Goal: Task Accomplishment & Management: Use online tool/utility

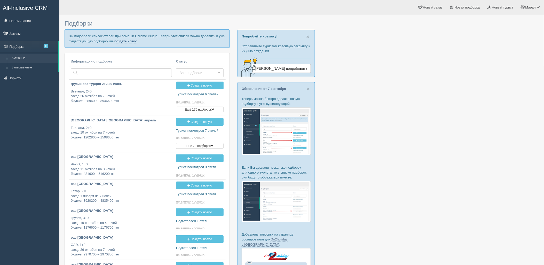
click at [130, 42] on link "создать новую" at bounding box center [126, 41] width 23 height 4
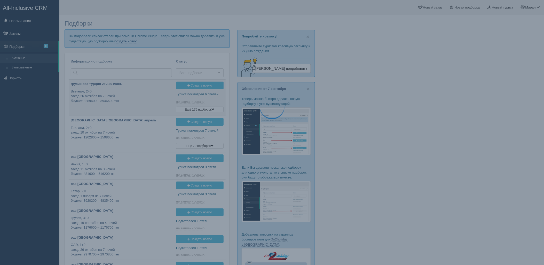
type input "2025-09-10 13:05"
type input "2025-09-10 11:40"
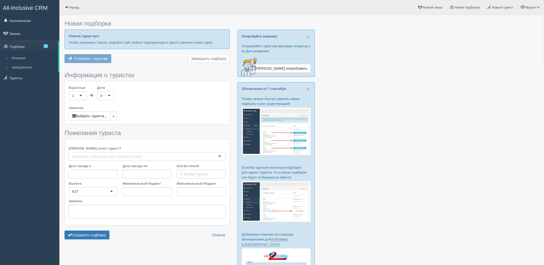
type input "7"
type input "585500"
type input "864200"
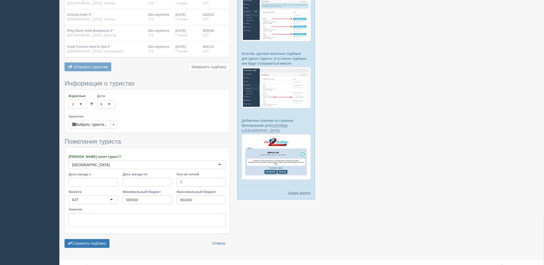
scroll to position [115, 0]
click at [100, 242] on button "Сохранить подборку" at bounding box center [87, 242] width 45 height 9
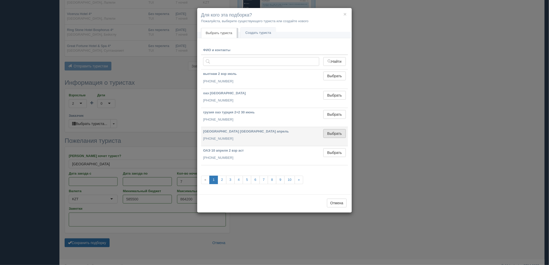
click at [339, 129] on button "Выбрать" at bounding box center [334, 133] width 22 height 9
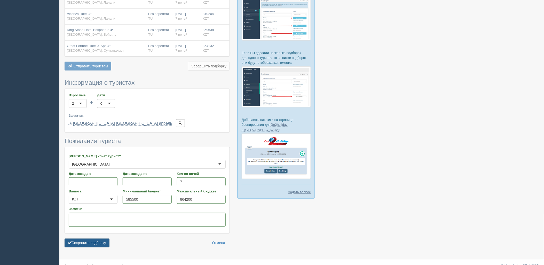
click at [102, 241] on button "Сохранить подборку" at bounding box center [87, 243] width 45 height 9
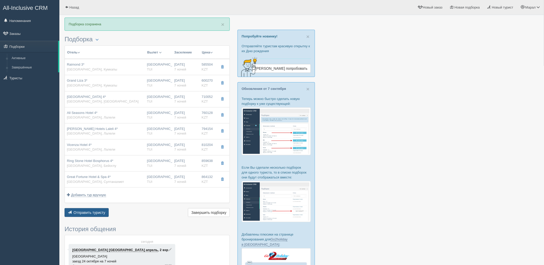
click at [103, 213] on span "Отправить туристу" at bounding box center [90, 213] width 32 height 4
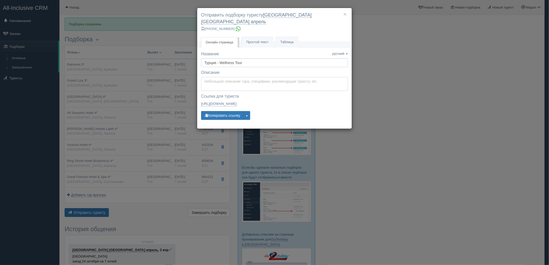
type textarea "Здравствуйте! Ниже представлены варианты туров для Вас. Для просмотра описания …"
click at [215, 79] on textarea "Здравствуйте! Ниже представлены варианты туров для Вас. Для просмотра описания …" at bounding box center [274, 84] width 147 height 14
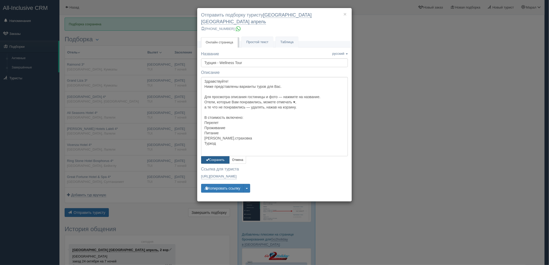
click at [209, 156] on button "Сохранить" at bounding box center [215, 159] width 28 height 7
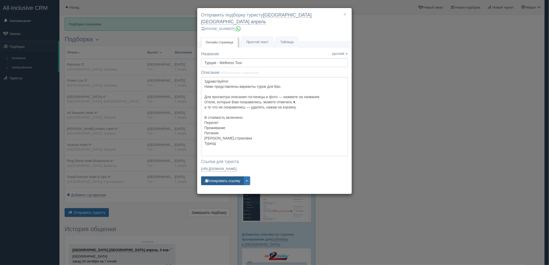
click at [213, 177] on button "Копировать ссылку" at bounding box center [222, 180] width 43 height 9
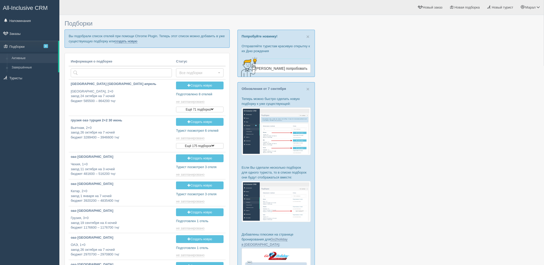
click at [122, 40] on link "создать новую" at bounding box center [126, 41] width 23 height 4
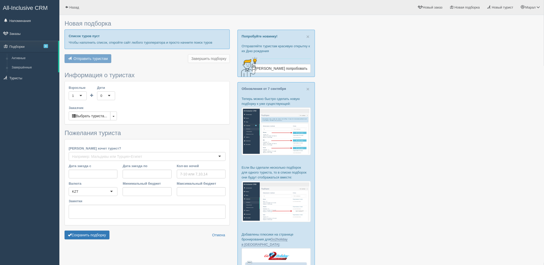
type input "6-7"
type input "660500"
type input "934700"
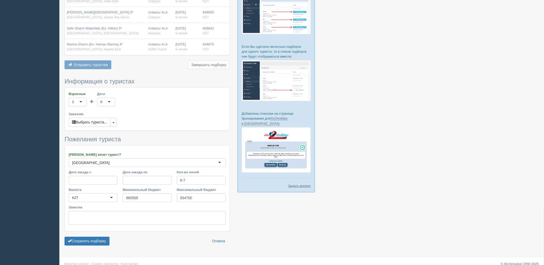
scroll to position [123, 0]
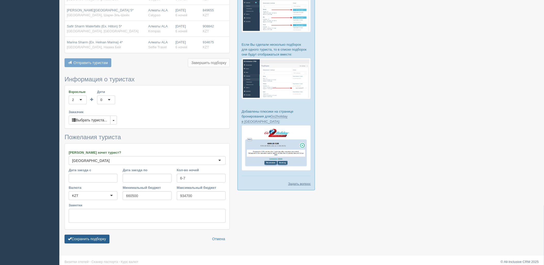
click at [83, 238] on button "Сохранить подборку" at bounding box center [87, 239] width 45 height 9
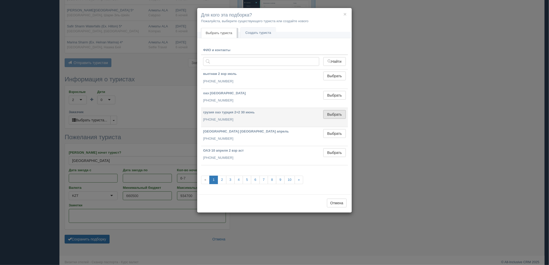
drag, startPoint x: 334, startPoint y: 115, endPoint x: 330, endPoint y: 115, distance: 3.6
click at [333, 115] on button "Выбрать" at bounding box center [334, 114] width 22 height 9
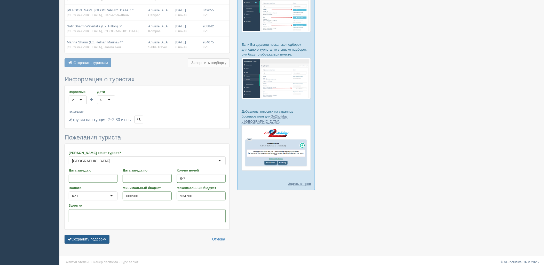
click at [92, 238] on button "Сохранить подборку" at bounding box center [87, 239] width 45 height 9
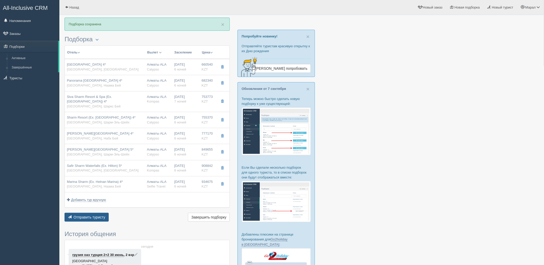
click at [76, 215] on span "Отправить туристу" at bounding box center [90, 217] width 32 height 4
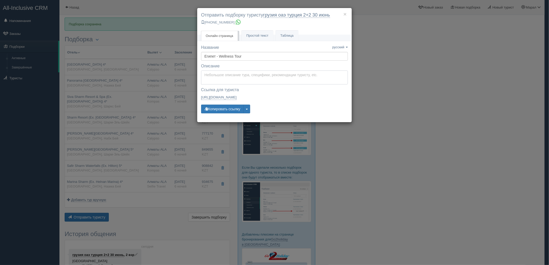
type textarea "Здравствуйте! Ниже представлены варианты туров для Вас. Для просмотра описания …"
click at [224, 81] on textarea "Здравствуйте! Ниже представлены варианты туров для Вас. Для просмотра описания …" at bounding box center [274, 78] width 147 height 14
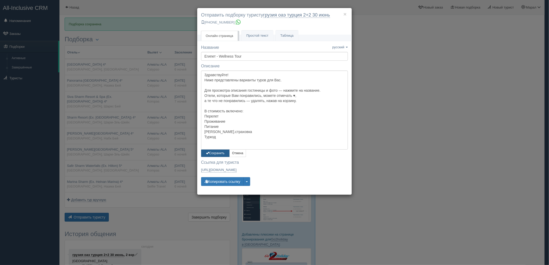
click at [219, 156] on button "Сохранить" at bounding box center [215, 153] width 28 height 7
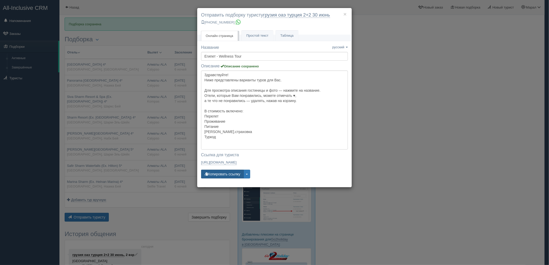
click at [218, 171] on button "Копировать ссылку" at bounding box center [222, 174] width 43 height 9
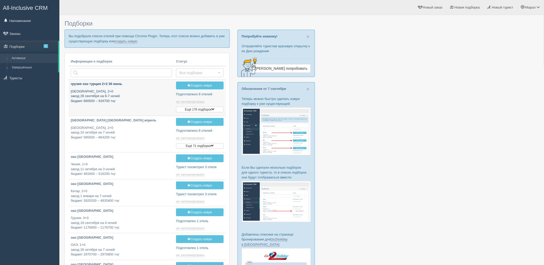
type input "[DATE] 14:00"
click at [126, 42] on link "создать новую" at bounding box center [126, 41] width 23 height 4
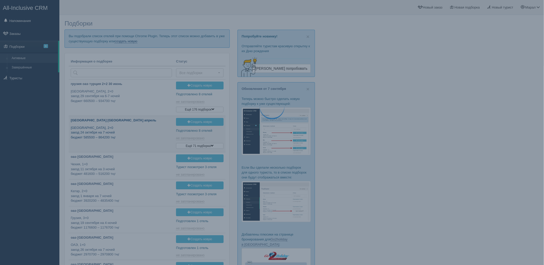
type input "2025-09-10 13:50"
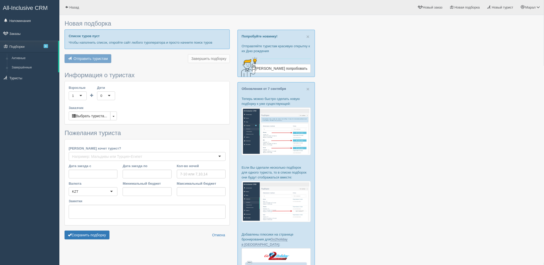
type input "6"
type input "660600"
type input "983700"
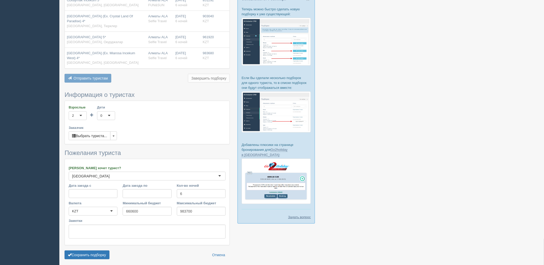
scroll to position [91, 0]
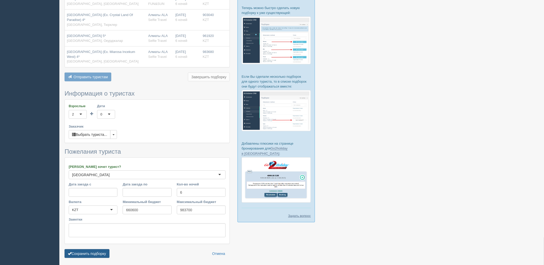
click at [98, 249] on button "Сохранить подборку" at bounding box center [87, 253] width 45 height 9
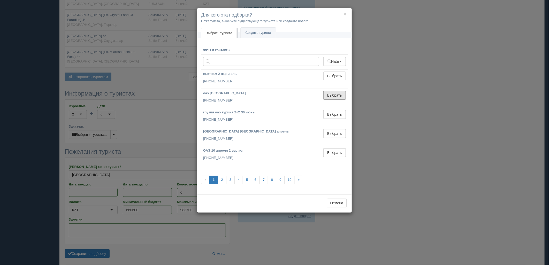
drag, startPoint x: 345, startPoint y: 94, endPoint x: 217, endPoint y: 145, distance: 137.7
click at [344, 94] on button "Выбрать" at bounding box center [334, 95] width 22 height 9
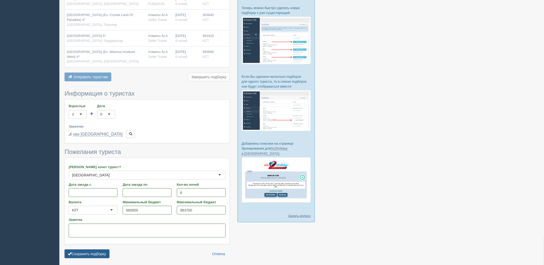
click at [97, 250] on button "Сохранить подборку" at bounding box center [87, 254] width 45 height 9
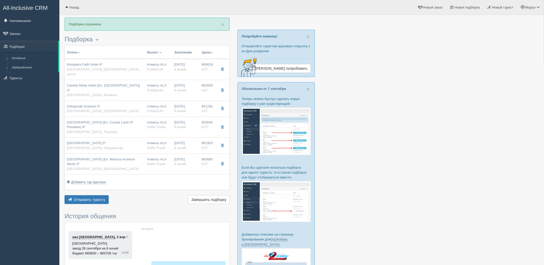
drag, startPoint x: 448, startPoint y: 179, endPoint x: 446, endPoint y: 166, distance: 12.8
click at [448, 177] on div at bounding box center [302, 170] width 475 height 305
click at [96, 195] on button "Отправить туристу Отправить" at bounding box center [87, 199] width 44 height 9
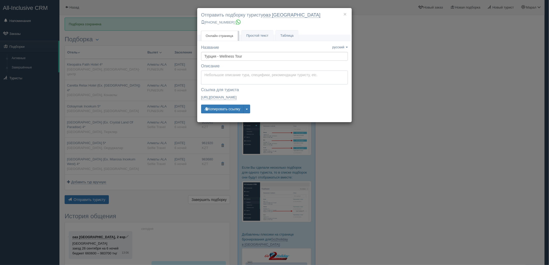
type textarea "Здравствуйте! Ниже представлены варианты туров для Вас. Для просмотра описания …"
click at [219, 82] on textarea "Здравствуйте! Ниже представлены варианты туров для Вас. Для просмотра описания …" at bounding box center [274, 78] width 147 height 14
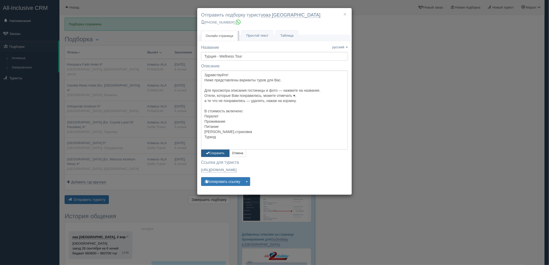
drag, startPoint x: 209, startPoint y: 152, endPoint x: 209, endPoint y: 155, distance: 2.9
click at [209, 152] on button "Сохранить" at bounding box center [215, 153] width 28 height 7
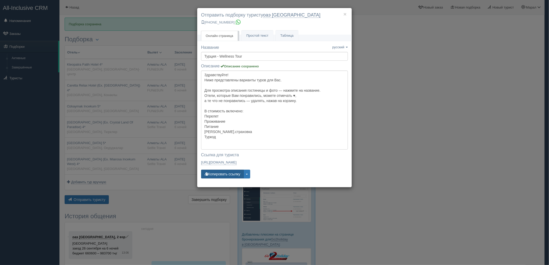
click at [218, 173] on button "Копировать ссылку" at bounding box center [222, 174] width 43 height 9
click at [454, 185] on div "× Отправить подборку туристу оаэ шымкент +7 778 536 9439 Онлайн страница Онлайн…" at bounding box center [274, 132] width 549 height 265
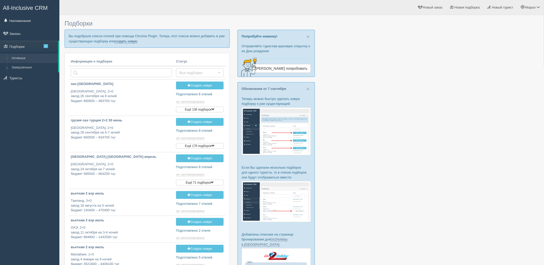
click at [128, 39] on link "создать новую" at bounding box center [126, 41] width 23 height 4
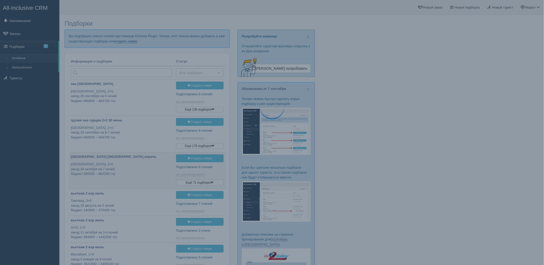
type input "[DATE] 13:50"
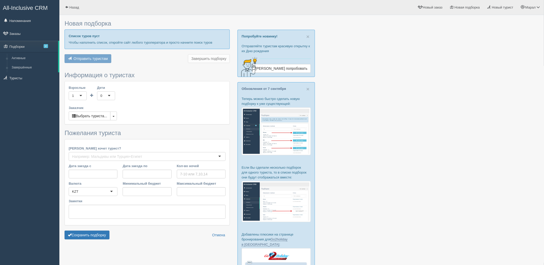
type input "7"
type input "1812100"
type input "1989100"
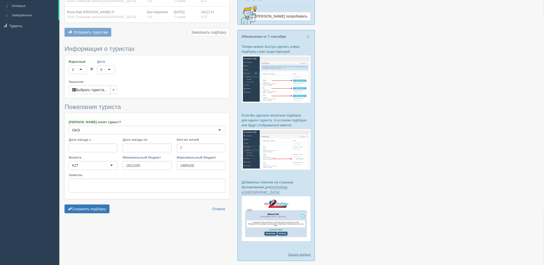
scroll to position [57, 0]
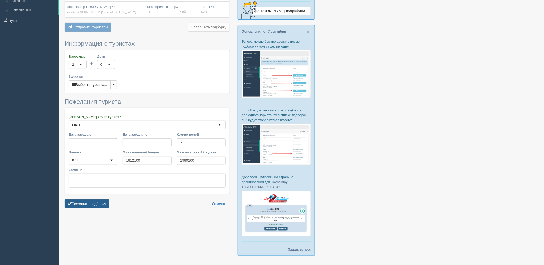
click at [91, 206] on button "Сохранить подборку" at bounding box center [87, 203] width 45 height 9
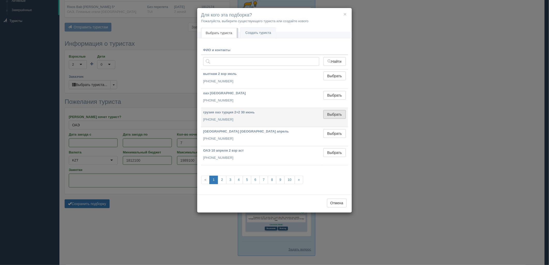
click at [339, 111] on button "Выбрать" at bounding box center [334, 114] width 22 height 9
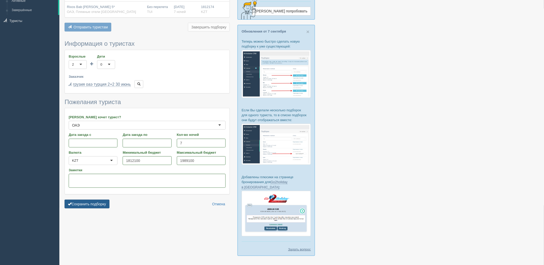
click at [101, 205] on button "Сохранить подборку" at bounding box center [87, 204] width 45 height 9
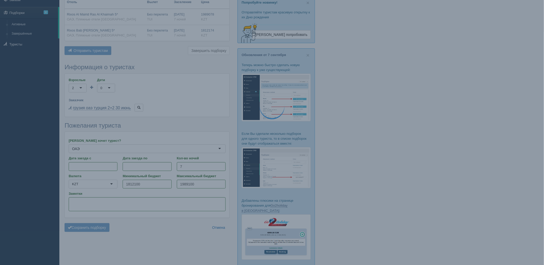
scroll to position [0, 0]
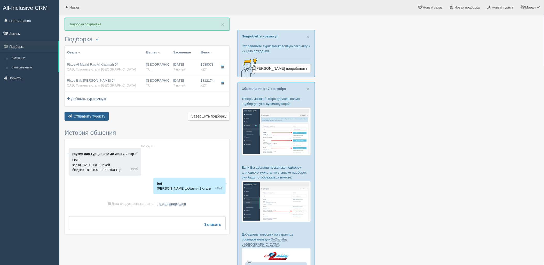
click at [89, 117] on span "Отправить туристу" at bounding box center [90, 116] width 32 height 4
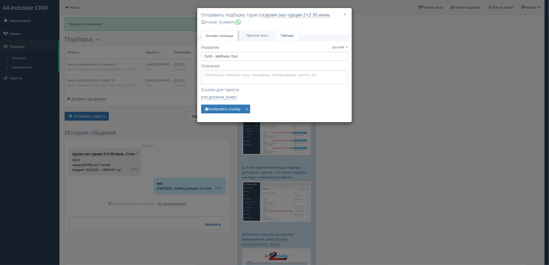
click at [285, 35] on link "Таблица" at bounding box center [287, 35] width 22 height 11
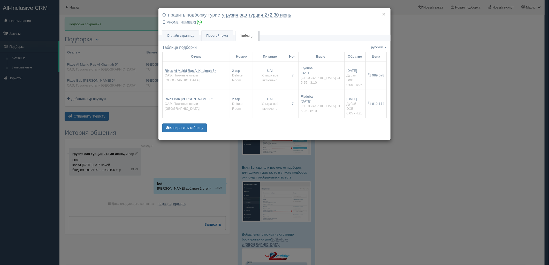
drag, startPoint x: 446, startPoint y: 214, endPoint x: 143, endPoint y: 74, distance: 333.8
click at [445, 213] on div "× Отправить подборку туристу грузия оаэ [GEOGRAPHIC_DATA] 2+2 [DATE] [PHONE_NUM…" at bounding box center [274, 132] width 549 height 265
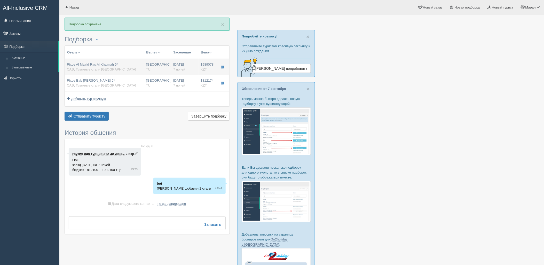
click at [103, 61] on td "Rixos Al Mairid Ras Al Khaimah 5* ОАЭ, Пляжные отели [GEOGRAPHIC_DATA]" at bounding box center [104, 67] width 79 height 16
type input "Rixos Al Mairid Ras Al Khaimah 5*"
type input "[URL][DOMAIN_NAME]"
type input "ОАЭ"
type input "Пляжные отели [GEOGRAPHIC_DATA]"
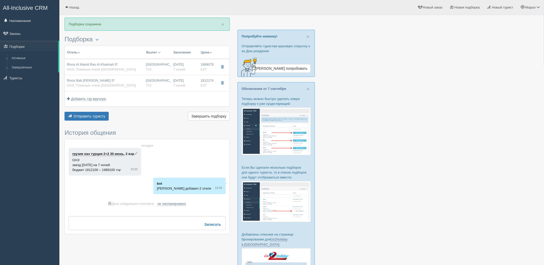
type input "1989078.00"
type input "[GEOGRAPHIC_DATA] CIT"
type input "Дубай DXB"
type input "05:25"
type input "08:10"
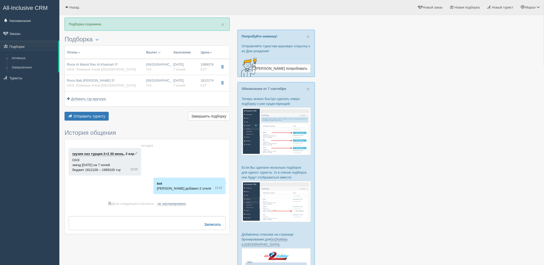
type input "Flydubai"
type input "00:05"
type input "04:25"
type input "7"
type input "Deluxe Room"
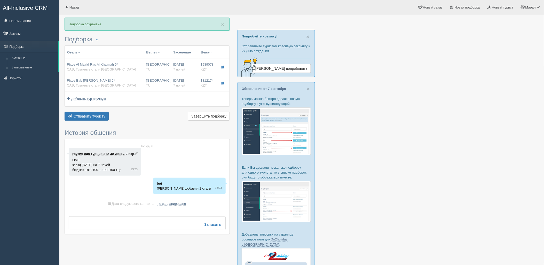
type input "Ultra All Inclusive"
type input "TUI"
type input "[URL][DOMAIN_NAME]"
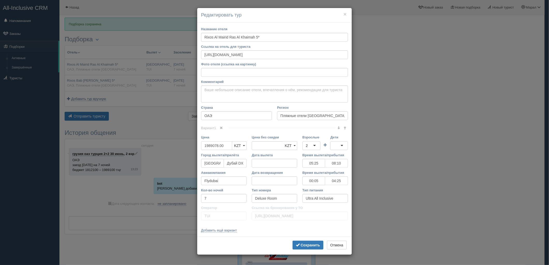
drag, startPoint x: 228, startPoint y: 144, endPoint x: 171, endPoint y: 145, distance: 56.9
click at [171, 145] on div "× Редактировать тур Название отеля Rixos Al Mairid Ras Al Khaimah 5* Ссылка на …" at bounding box center [274, 132] width 549 height 265
type input "1"
type input "1989078.00"
type input "1965000"
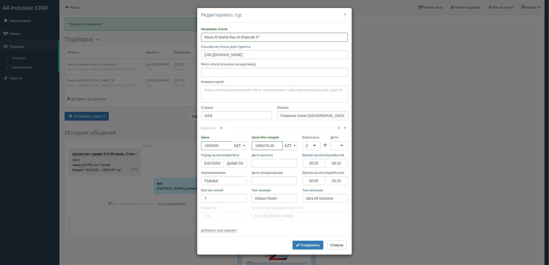
drag, startPoint x: 275, startPoint y: 147, endPoint x: 238, endPoint y: 152, distance: 37.9
click at [239, 151] on div "Цена 1965000 KZT USD EUR KZT KZT USD EUR Цена без скидки 1989078.00 KZT USD EUR…" at bounding box center [274, 144] width 152 height 18
click at [307, 245] on b "Сохранить" at bounding box center [310, 245] width 19 height 4
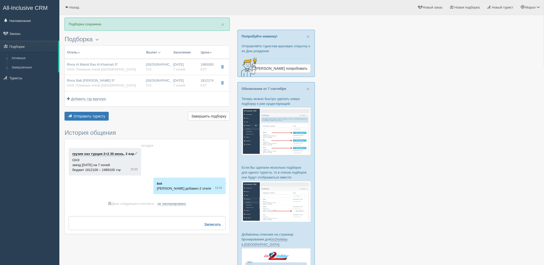
click at [88, 84] on span "ОАЭ, Пляжные отели [GEOGRAPHIC_DATA]" at bounding box center [101, 85] width 69 height 4
type input "Rixos Bab [PERSON_NAME] 5*"
type input "[URL][DOMAIN_NAME]"
type input "1812174.00"
type input "05:25"
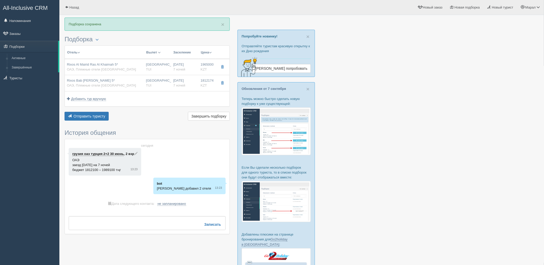
type input "08:10"
type input "00:05"
type input "04:25"
type input "[URL][DOMAIN_NAME]"
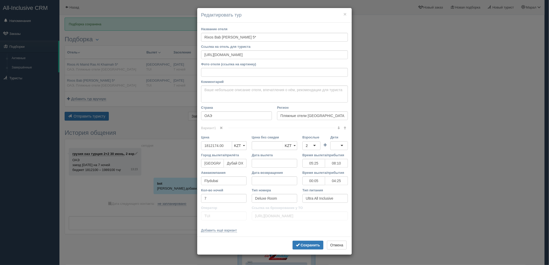
drag, startPoint x: 224, startPoint y: 144, endPoint x: 181, endPoint y: 145, distance: 42.6
click at [181, 145] on div "× Редактировать тур Название отеля Rixos [GEOGRAPHIC_DATA][PERSON_NAME] 5* Ссыл…" at bounding box center [274, 132] width 549 height 265
type input "1"
type input "1812174.00"
type input "1795000"
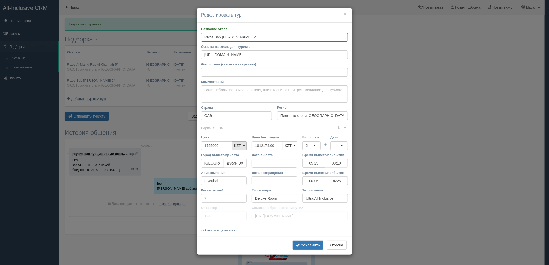
drag, startPoint x: 274, startPoint y: 145, endPoint x: 233, endPoint y: 146, distance: 41.4
click at [233, 146] on div "Цена 1795000 KZT USD EUR KZT KZT USD EUR Цена без скидки 1812174.00 KZT USD EUR…" at bounding box center [274, 144] width 152 height 18
drag, startPoint x: 318, startPoint y: 243, endPoint x: 288, endPoint y: 249, distance: 31.1
click at [318, 243] on b "Сохранить" at bounding box center [310, 245] width 19 height 4
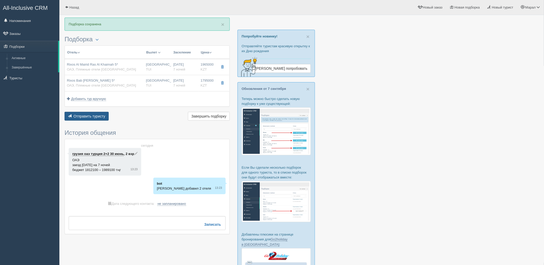
click at [91, 117] on span "Отправить туристу" at bounding box center [90, 116] width 32 height 4
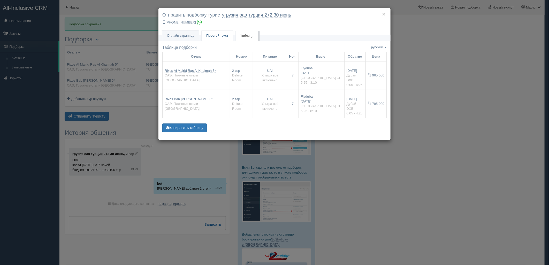
click at [221, 36] on span "Простой текст" at bounding box center [217, 36] width 22 height 4
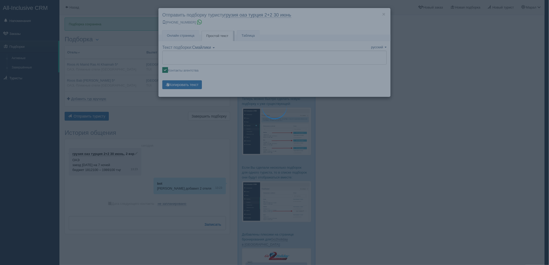
type textarea "🌞 Добрый день! Предлагаем Вам рассмотреть следующие варианты: 🌎 ОАЭ, Пляжные от…"
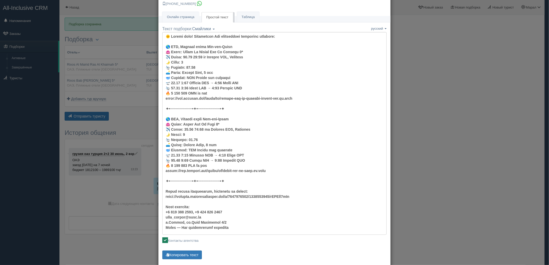
scroll to position [29, 0]
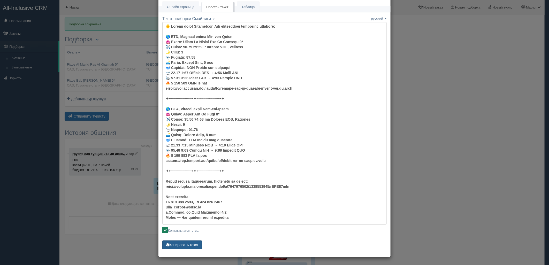
click at [182, 244] on button "Копировать текст" at bounding box center [182, 245] width 40 height 9
click at [184, 242] on button "Копировать текст" at bounding box center [182, 245] width 40 height 9
click at [455, 134] on div "× Отправить подборку туристу грузия оаэ турция 2+2 30 июнь +7 701 880 5580 Онла…" at bounding box center [274, 132] width 549 height 265
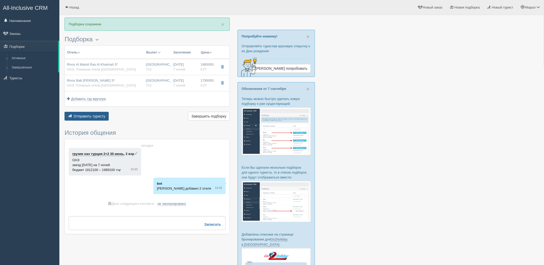
click at [75, 112] on button "Отправить туристу Отправить" at bounding box center [87, 116] width 44 height 9
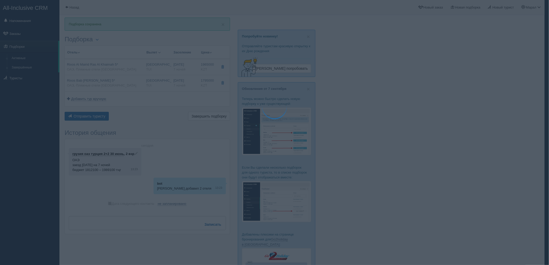
scroll to position [0, 0]
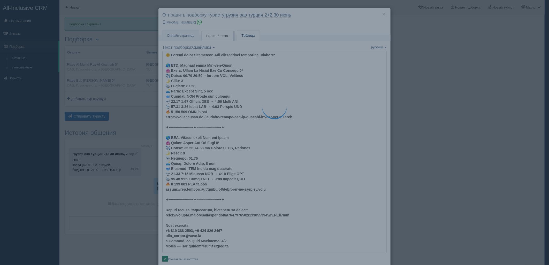
click at [251, 36] on link "Таблица" at bounding box center [248, 35] width 22 height 11
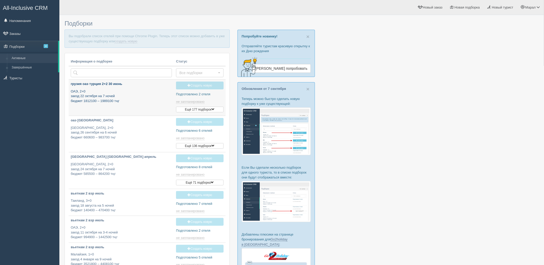
type input "[DATE] 14:20"
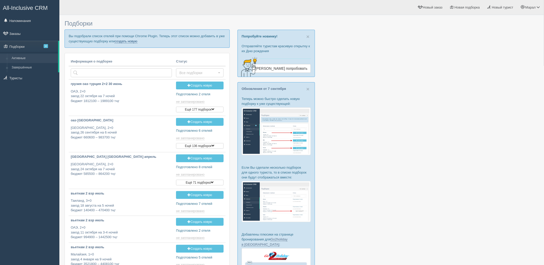
click at [125, 43] on link "создать новую" at bounding box center [126, 41] width 23 height 4
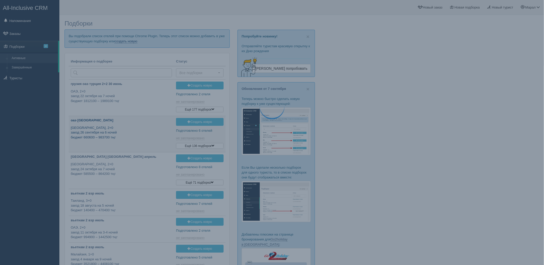
type input "[DATE] 14:05"
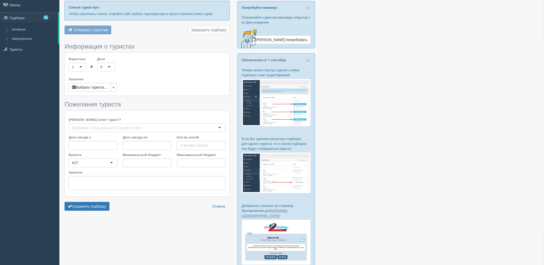
type input "7"
type input "1487300"
type input "1774000"
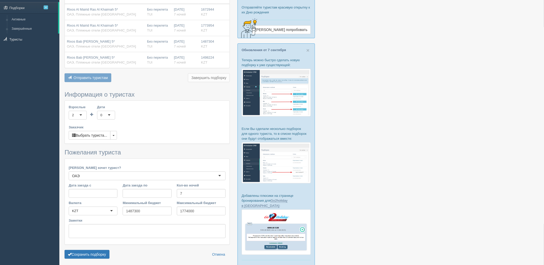
scroll to position [72, 0]
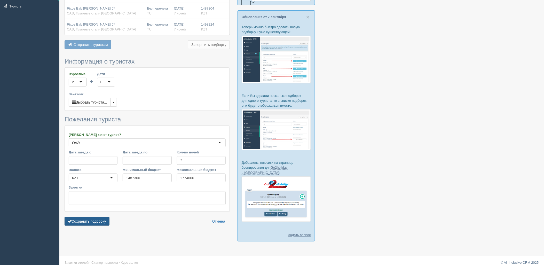
click at [99, 225] on button "Сохранить подборку" at bounding box center [87, 221] width 45 height 9
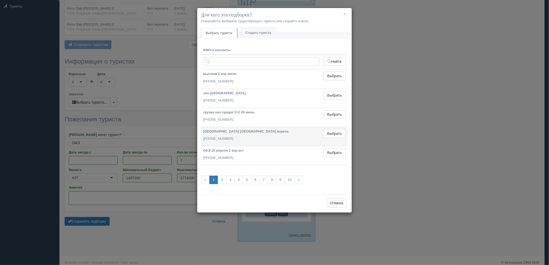
click at [335, 139] on td "Выбрать Выбран" at bounding box center [334, 136] width 27 height 19
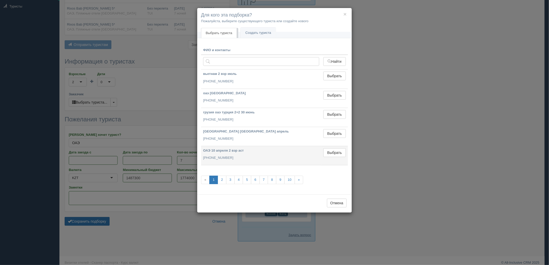
drag, startPoint x: 332, startPoint y: 135, endPoint x: 296, endPoint y: 157, distance: 42.2
click at [324, 141] on td "Выбрать Выбран" at bounding box center [334, 136] width 27 height 19
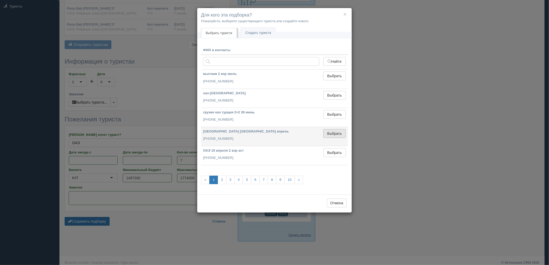
click at [334, 133] on button "Выбрать" at bounding box center [334, 133] width 22 height 9
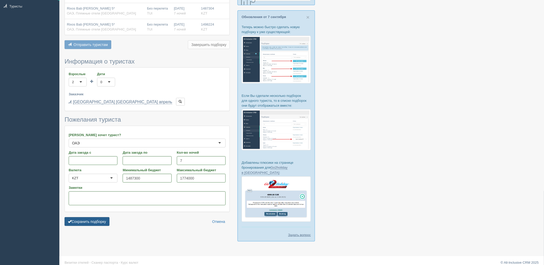
click at [97, 222] on button "Сохранить подборку" at bounding box center [87, 221] width 45 height 9
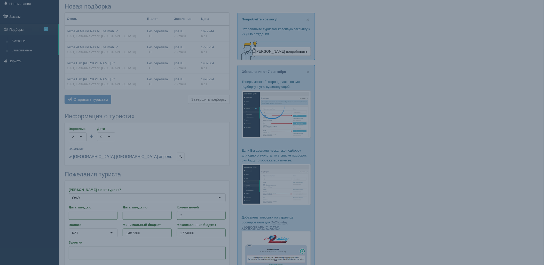
scroll to position [14, 0]
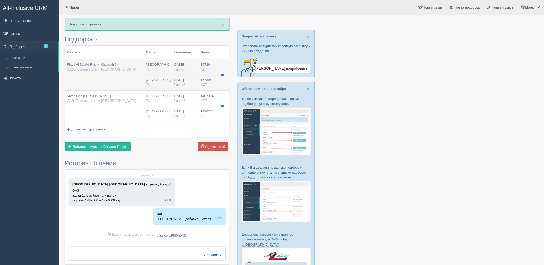
click at [104, 75] on td "Rixos Al Mairid Ras Al Khaimah 5* ОАЭ, Пляжные отели Рас-эль-Хаймы" at bounding box center [104, 75] width 79 height 32
type input "Rixos Al Mairid Ras Al Khaimah 5*"
type input "[URL][DOMAIN_NAME]"
type input "ОАЭ"
type input "Пляжные отели [GEOGRAPHIC_DATA]"
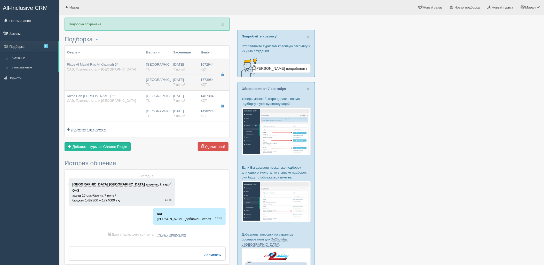
type input "1672944.00"
type input "Шымкент CIT"
type input "Дубай DXB"
type input "05:25"
type input "08:10"
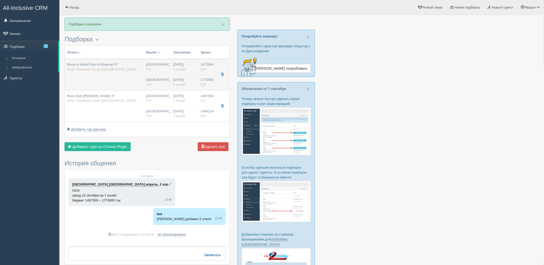
type input "Flydubai"
type input "00:05"
type input "04:25"
type input "7"
type input "Deluxe Room"
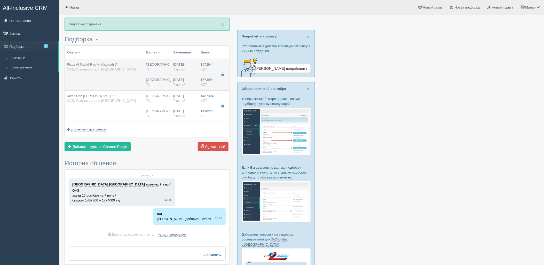
type input "Ultra All Inclusive"
type input "TUI"
type input "[URL][DOMAIN_NAME]"
type input "1773954.00"
type input "Шымкент CIT"
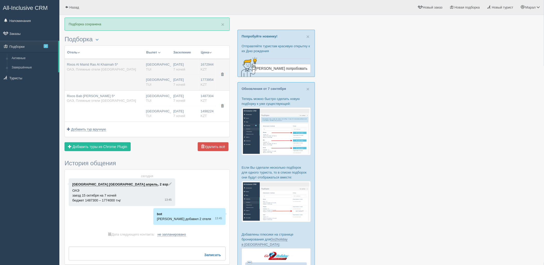
type input "Дубай DXB"
type input "05:25"
type input "08:10"
type input "Flydubai"
type input "00:05"
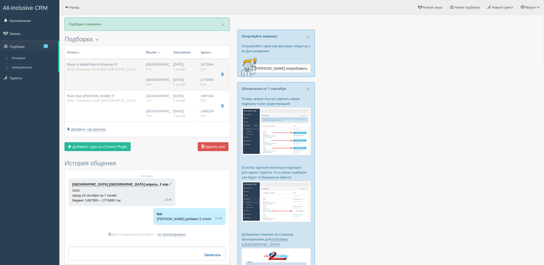
type input "04:25"
type input "7"
type input "Premium Sea View"
type input "Ultra All Inclusive"
type input "TUI"
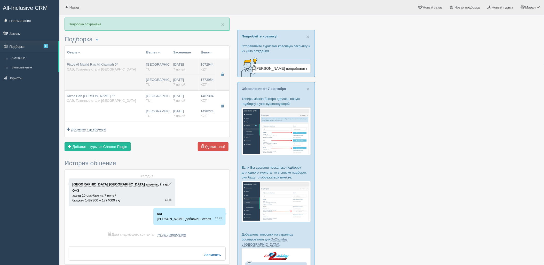
type input "https://newb2b.fstravel.com/hotel/243925"
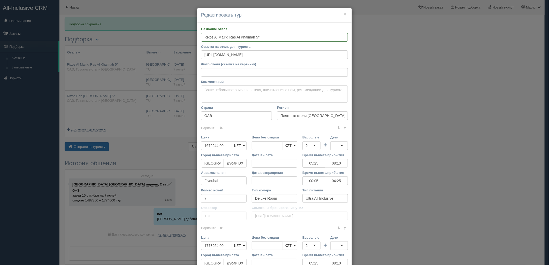
click at [448, 148] on div "× Редактировать тур Название отеля Rixos Al Mairid Ras Al Khaimah 5* Ссылка на …" at bounding box center [274, 132] width 549 height 265
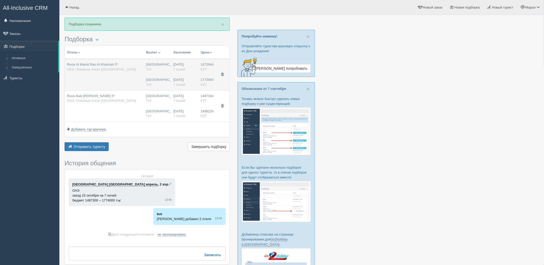
click at [143, 70] on td "Rixos Al Mairid Ras Al Khaimah 5* ОАЭ, Пляжные отели Рас-эль-Хаймы" at bounding box center [104, 75] width 79 height 32
type input "05:25"
type input "08:10"
type input "00:05"
type input "04:25"
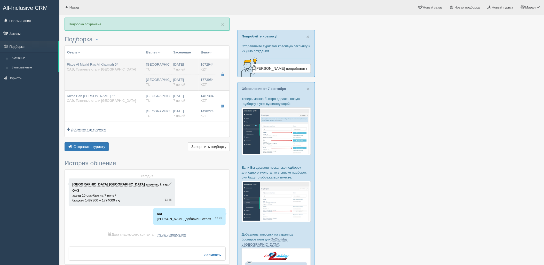
type input "05:25"
type input "08:10"
type input "00:05"
type input "04:25"
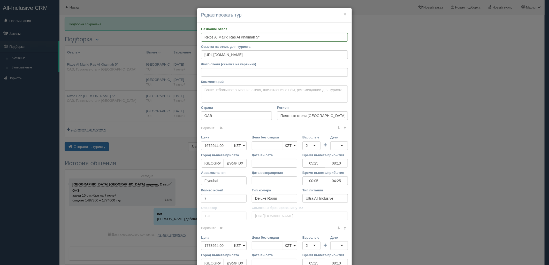
drag, startPoint x: 225, startPoint y: 147, endPoint x: 210, endPoint y: 147, distance: 15.2
click at [210, 147] on input "1672944.00" at bounding box center [216, 145] width 31 height 9
type input "16720"
type input "1672944.00"
type input "1672000"
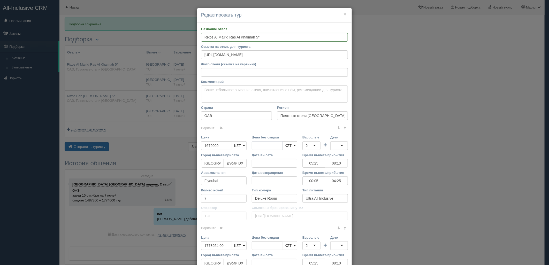
drag, startPoint x: 275, startPoint y: 145, endPoint x: 246, endPoint y: 142, distance: 29.1
click at [246, 142] on div "Цена 1672000 KZT USD EUR KZT KZT USD EUR Цена без скидки KZT USD EUR KZT KZT US…" at bounding box center [274, 144] width 152 height 18
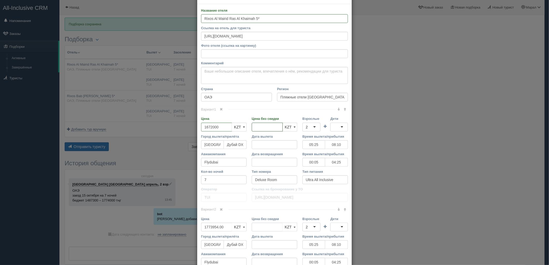
scroll to position [29, 0]
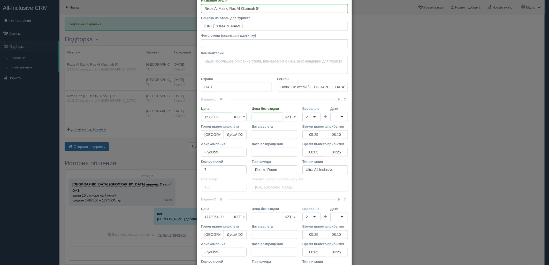
drag, startPoint x: 223, startPoint y: 218, endPoint x: 211, endPoint y: 218, distance: 12.1
click at [211, 218] on input "1773954.00" at bounding box center [216, 217] width 31 height 9
type input "17730"
type input "1773954.00"
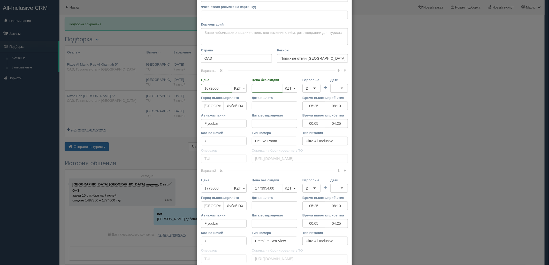
type input "1773000"
drag, startPoint x: 275, startPoint y: 190, endPoint x: 238, endPoint y: 190, distance: 36.7
click at [238, 190] on div "Цена 1773000 KZT USD EUR KZT KZT USD EUR Цена без скидки 1773954.00 KZT USD EUR…" at bounding box center [274, 187] width 152 height 18
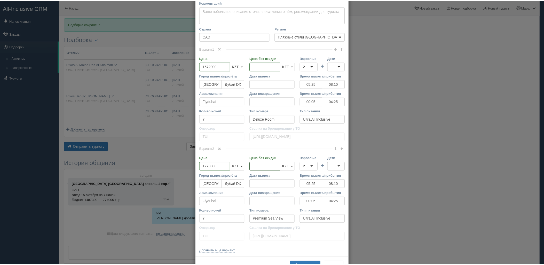
scroll to position [86, 0]
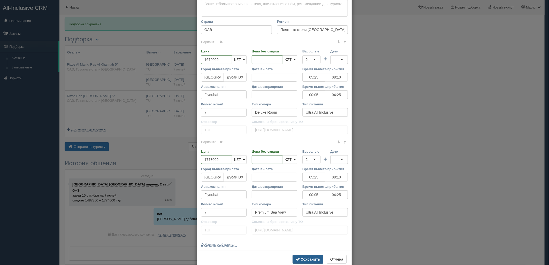
click at [309, 260] on b "Сохранить" at bounding box center [310, 259] width 19 height 4
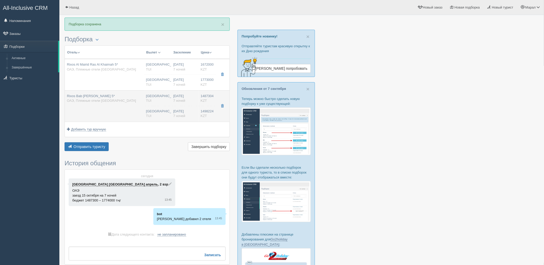
drag, startPoint x: 161, startPoint y: 112, endPoint x: 175, endPoint y: 116, distance: 14.3
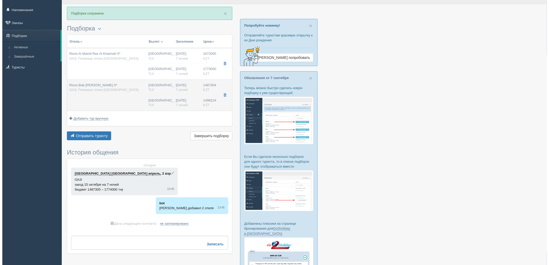
scroll to position [29, 0]
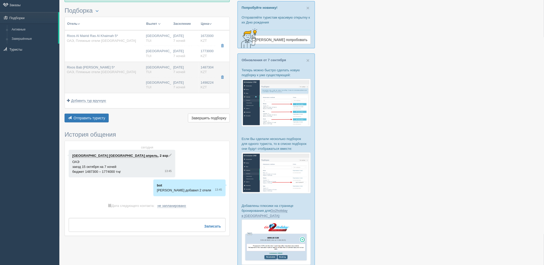
drag, startPoint x: 174, startPoint y: 76, endPoint x: 174, endPoint y: 74, distance: 2.6
click at [109, 72] on span "ОАЭ, Пляжные отели Рас-эль-Хаймы" at bounding box center [101, 72] width 69 height 4
type input "Rixos Bab Al Bahr 5*"
type input "https://www.booking.com/hotel/ae/rixos-bab-al-bahr.ru.html"
type input "1487304.00"
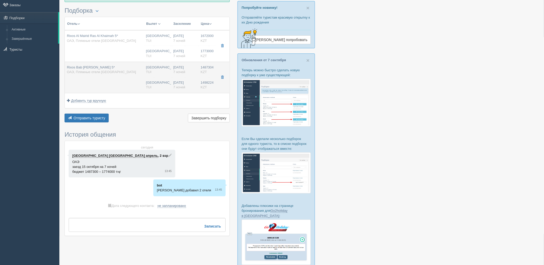
type input "05:25"
type input "08:10"
type input "00:05"
type input "04:25"
type input "https://newb2b.fstravel.com/hotel/94277"
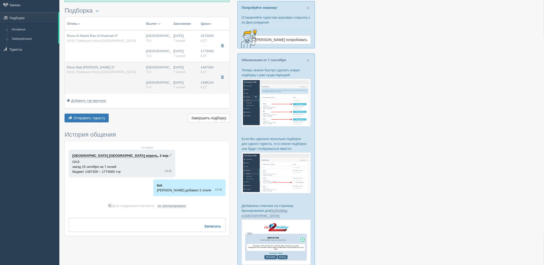
type input "1498224.00"
type input "05:25"
type input "08:10"
type input "00:05"
type input "04:25"
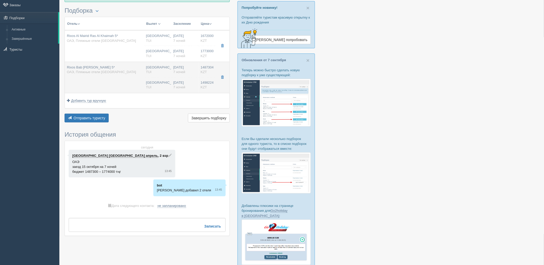
type input "Deluxe Room"
type input "https://newb2b.fstravel.com/hotel/94277"
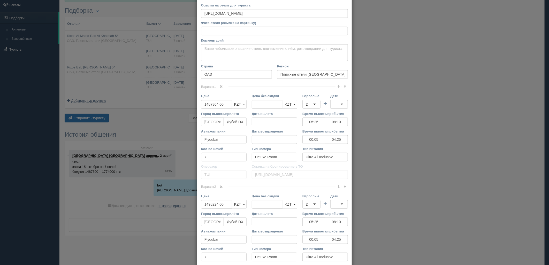
scroll to position [41, 0]
drag, startPoint x: 226, startPoint y: 104, endPoint x: 210, endPoint y: 105, distance: 15.8
click at [210, 105] on input "1487304.00" at bounding box center [216, 105] width 31 height 9
type input "1487"
type input "1487304.00"
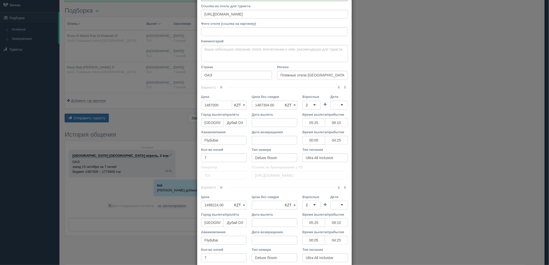
type input "1487000"
drag, startPoint x: 275, startPoint y: 104, endPoint x: 244, endPoint y: 123, distance: 36.1
click at [234, 105] on div "Цена 1487000 KZT USD EUR KZT KZT USD EUR Цена без скидки KZT USD EUR KZT KZT US…" at bounding box center [274, 103] width 152 height 18
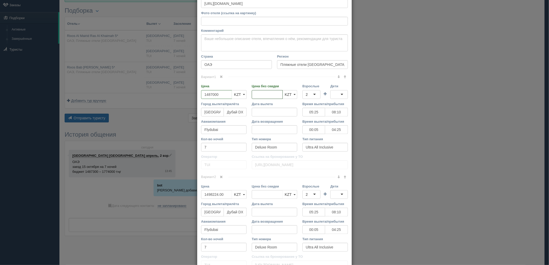
scroll to position [69, 0]
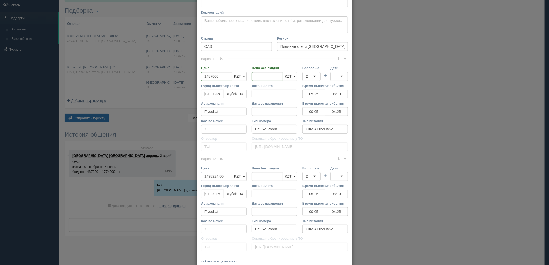
drag, startPoint x: 223, startPoint y: 176, endPoint x: 210, endPoint y: 178, distance: 13.0
click at [210, 178] on input "1498224.00" at bounding box center [216, 176] width 31 height 9
type input "14980"
type input "1498224.00"
type input "1498000"
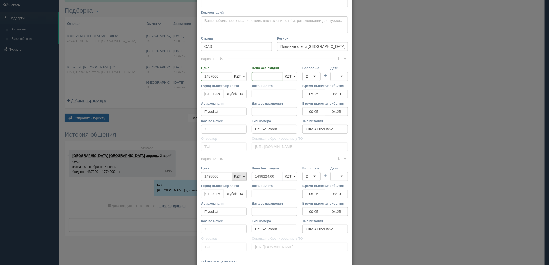
drag, startPoint x: 243, startPoint y: 176, endPoint x: 240, endPoint y: 176, distance: 3.4
click at [240, 176] on div "Цена 1498000 KZT USD EUR KZT KZT USD EUR Цена без скидки 1498224.00 KZT USD EUR…" at bounding box center [274, 175] width 152 height 18
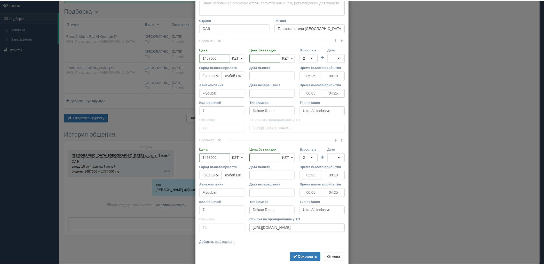
scroll to position [98, 0]
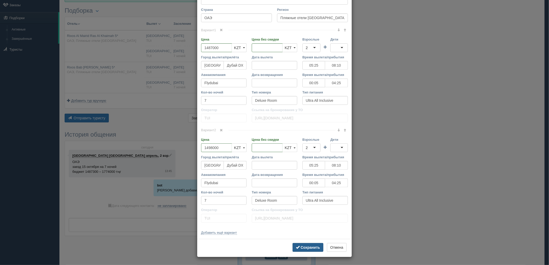
click at [306, 245] on b "Сохранить" at bounding box center [310, 247] width 19 height 4
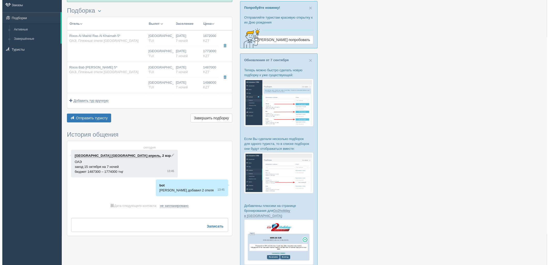
scroll to position [0, 0]
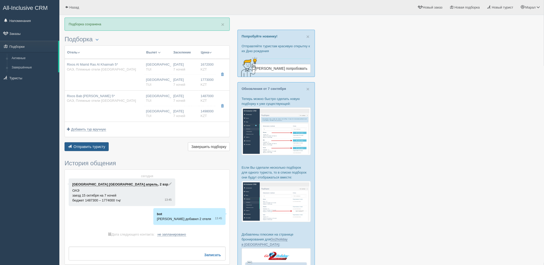
click at [91, 145] on span "Отправить туристу" at bounding box center [90, 147] width 32 height 4
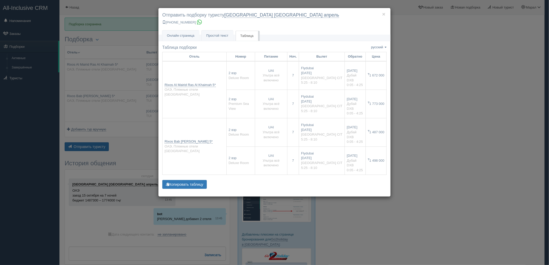
click at [433, 122] on div "× Отправить подборку туристу калининград турция апрель +7 924 265-55-57 Онлайн …" at bounding box center [274, 132] width 549 height 265
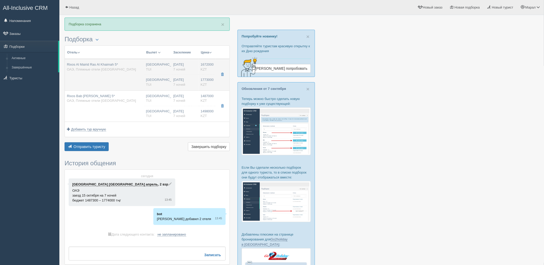
click at [97, 73] on td "Rixos Al Mairid Ras Al Khaimah 5* ОАЭ, Пляжные отели Рас-эль-Хаймы" at bounding box center [104, 75] width 79 height 32
type input "Rixos Al Mairid Ras Al Khaimah 5*"
type input "https://www.booking.com/hotel/ae/hilton-ras-al-khaimah-resort-spa.ru.html"
type input "1672000.00"
type input "05:25"
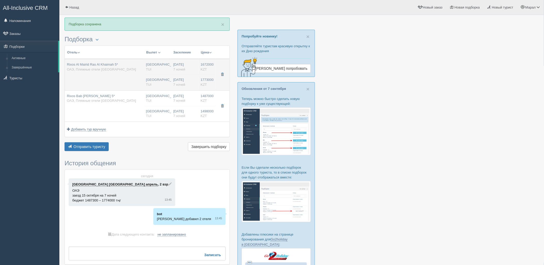
type input "08:10"
type input "00:05"
type input "04:25"
type input "https://newb2b.fstravel.com/hotel/243925"
type input "1773000.00"
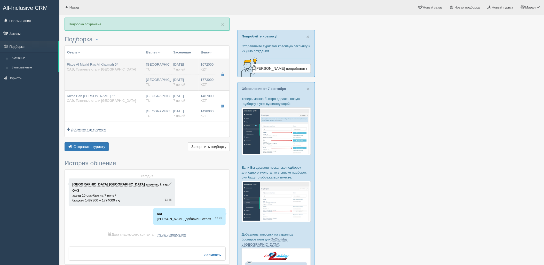
type input "05:25"
type input "08:10"
type input "00:05"
type input "04:25"
type input "Premium Sea View"
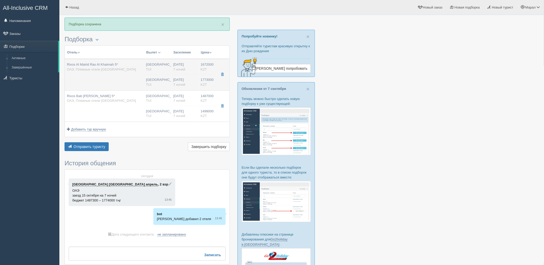
type input "https://newb2b.fstravel.com/hotel/243925"
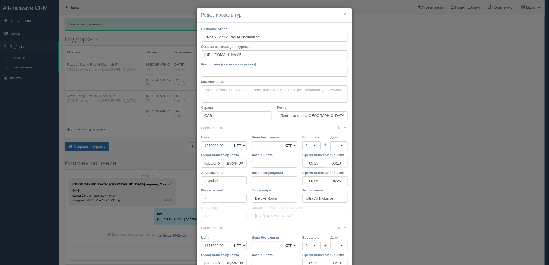
drag, startPoint x: 202, startPoint y: 38, endPoint x: 253, endPoint y: 39, distance: 51.7
click at [253, 39] on input "Rixos Al Mairid Ras Al Khaimah 5*" at bounding box center [274, 37] width 147 height 9
drag, startPoint x: 439, startPoint y: 149, endPoint x: 376, endPoint y: 128, distance: 66.4
click at [439, 149] on div "× Редактировать тур Название отеля Rixos Al Mairid Ras Al Khaimah 5* Ссылка на …" at bounding box center [274, 132] width 549 height 265
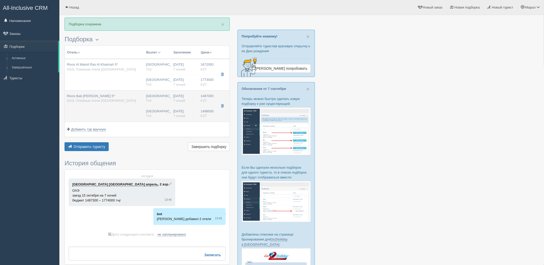
click at [106, 104] on td "Rixos Bab Al Bahr 5* ОАЭ, Пляжные отели Рас-эль-Хаймы" at bounding box center [104, 105] width 79 height 31
type input "Rixos Bab Al Bahr 5*"
type input "https://www.booking.com/hotel/ae/rixos-bab-al-bahr.ru.html"
type input "1487000.00"
type input "05:25"
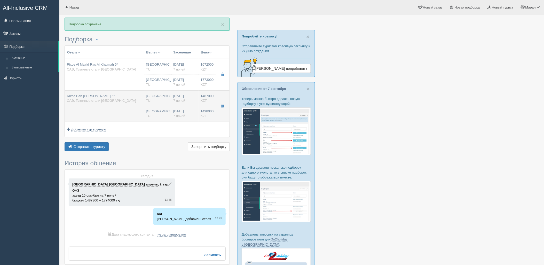
type input "08:10"
type input "00:05"
type input "04:25"
type input "https://newb2b.fstravel.com/hotel/94277"
type input "1498000.00"
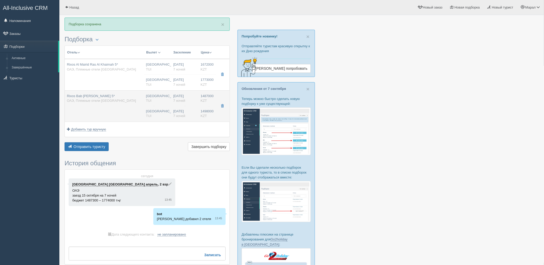
type input "05:25"
type input "08:10"
type input "00:05"
type input "04:25"
type input "Deluxe Room"
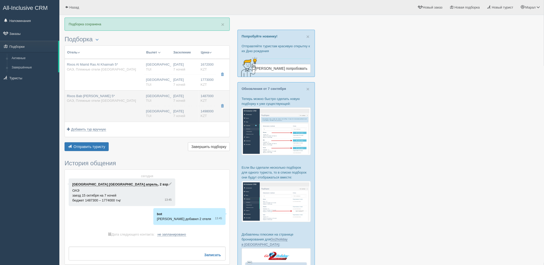
type input "https://newb2b.fstravel.com/hotel/94277"
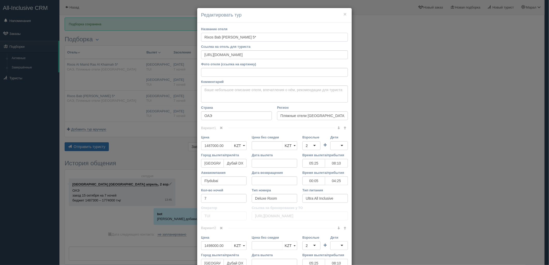
drag, startPoint x: 210, startPoint y: 39, endPoint x: 231, endPoint y: 39, distance: 21.2
click at [231, 39] on input "Rixos Bab Al Bahr 5*" at bounding box center [274, 37] width 147 height 9
drag, startPoint x: 455, startPoint y: 37, endPoint x: 479, endPoint y: 2, distance: 42.8
click at [456, 35] on div "× Редактировать тур Название отеля Rixos Bab Al Bahr 5* Ссылка на отель для тур…" at bounding box center [274, 132] width 549 height 265
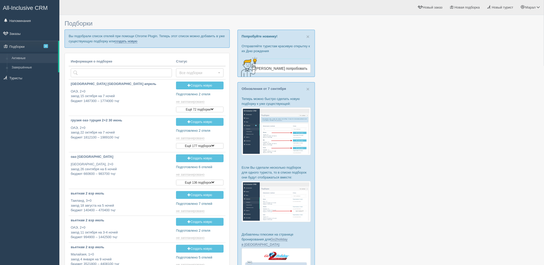
click at [125, 40] on link "создать новую" at bounding box center [126, 41] width 23 height 4
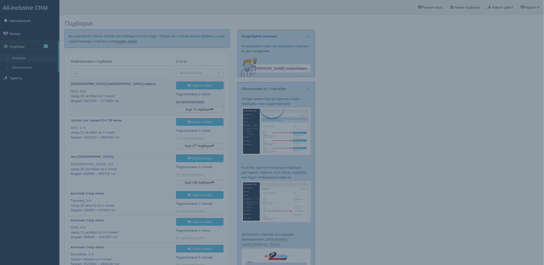
type input "[DATE] 14:45"
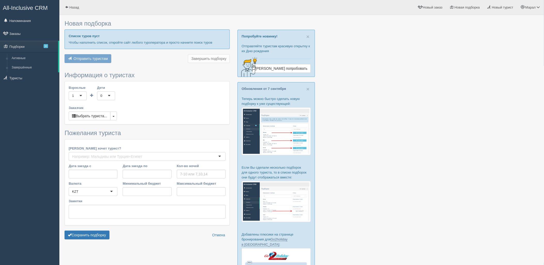
type input "6"
type input "1422300"
type input "1765800"
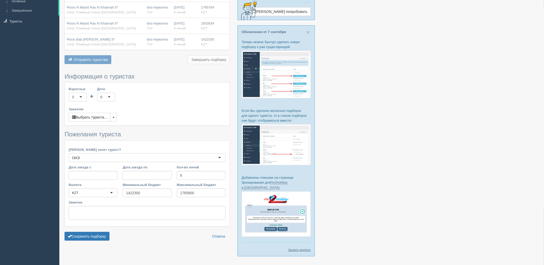
scroll to position [57, 0]
click at [100, 240] on button "Сохранить подборку" at bounding box center [87, 236] width 45 height 9
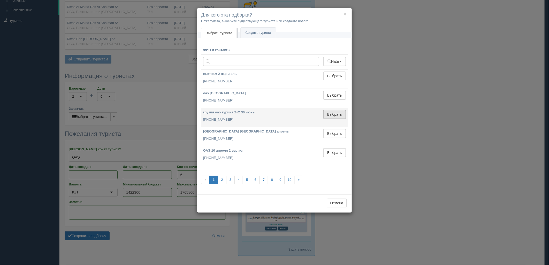
click at [326, 118] on button "Выбрать" at bounding box center [334, 114] width 22 height 9
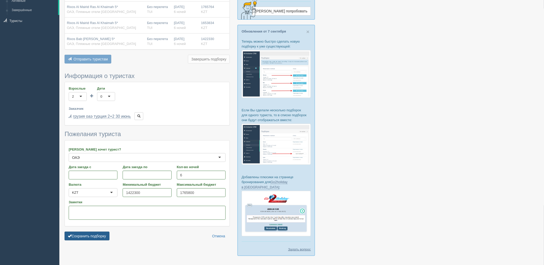
click at [84, 237] on button "Сохранить подборку" at bounding box center [87, 236] width 45 height 9
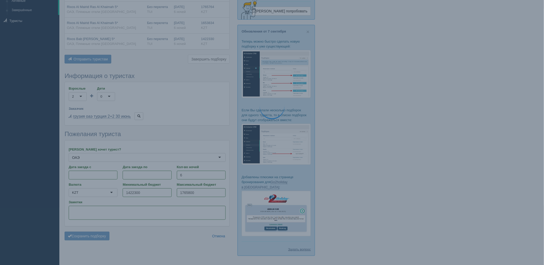
scroll to position [0, 0]
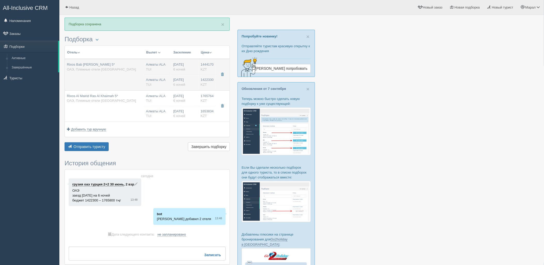
click at [138, 76] on td "Rixos Bab [PERSON_NAME] 5* ОАЭ, Пляжные отели [GEOGRAPHIC_DATA]" at bounding box center [104, 75] width 79 height 32
type input "Rixos Bab [PERSON_NAME] 5*"
type input "[URL][DOMAIN_NAME]"
type input "ОАЭ"
type input "Пляжные отели [GEOGRAPHIC_DATA]"
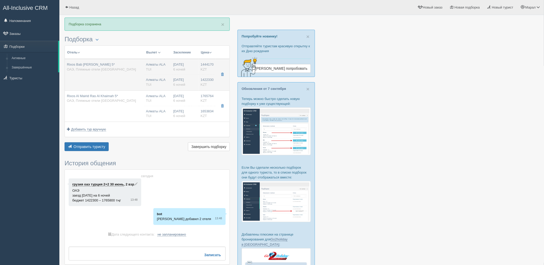
type input "1444170.00"
type input "Алматы ALA"
type input "Дубай DXB"
type input "05:05"
type input "08:40"
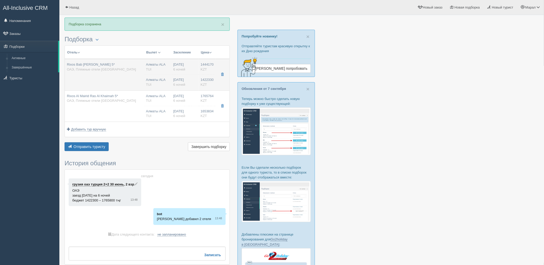
type input "Flydubai"
type input "22:55"
type input "04:05"
type input "6"
type input "Deluxe Room"
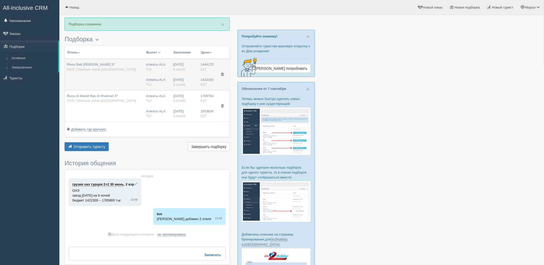
type input "Ultra All Inclusive"
type input "TUI"
type input "[URL][DOMAIN_NAME]"
type input "1422330.00"
type input "Алматы ALA"
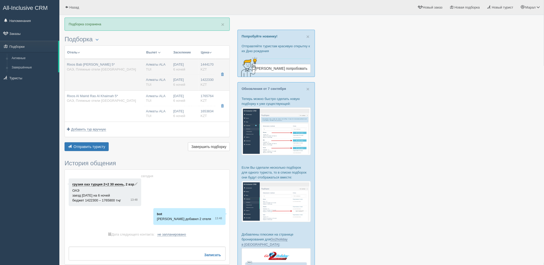
type input "Дубай DXB"
type input "05:05"
type input "08:45"
type input "Flydubai"
type input "22:55"
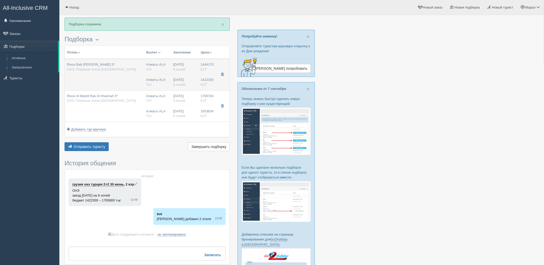
type input "04:05"
type input "6"
type input "Deluxe Room"
type input "Ultra All Inclusive"
type input "TUI"
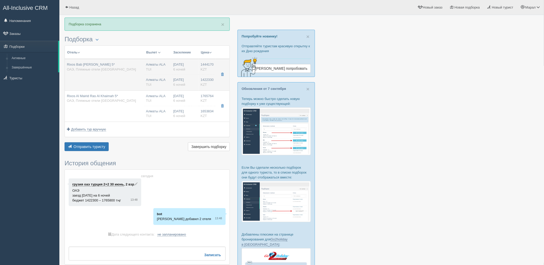
type input "[URL][DOMAIN_NAME]"
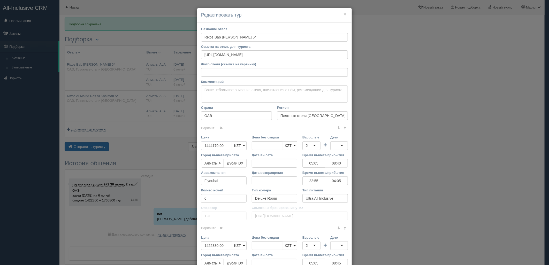
click at [169, 148] on div "× Редактировать тур Название отеля Rixos [GEOGRAPHIC_DATA][PERSON_NAME] 5* Ссыл…" at bounding box center [274, 132] width 549 height 265
type input "1"
type input "1444170.00"
type input "1425000"
type input "1"
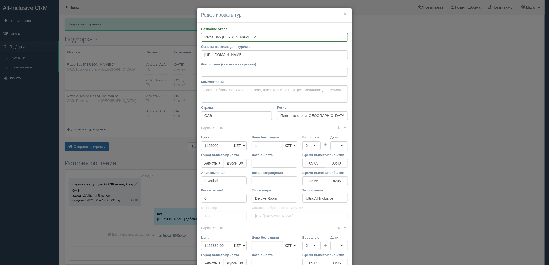
drag, startPoint x: 274, startPoint y: 147, endPoint x: 256, endPoint y: 148, distance: 18.1
click at [255, 147] on input "1" at bounding box center [267, 145] width 31 height 9
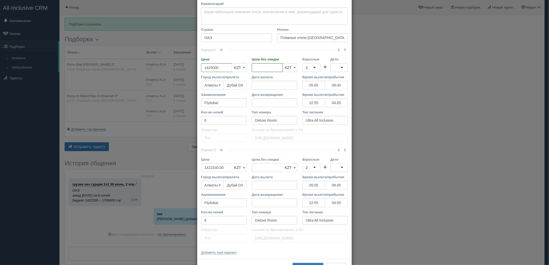
scroll to position [86, 0]
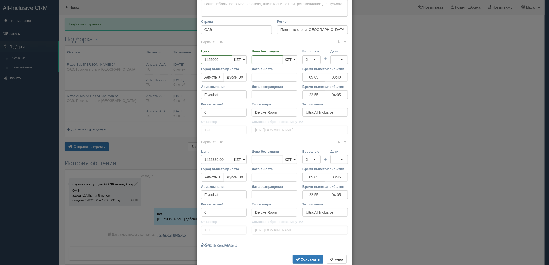
drag, startPoint x: 191, startPoint y: 158, endPoint x: 169, endPoint y: 159, distance: 22.5
click at [170, 159] on div "× Редактировать тур Название отеля Rixos [GEOGRAPHIC_DATA][PERSON_NAME] 5* Ссыл…" at bounding box center [274, 132] width 549 height 265
type input "1422330.00"
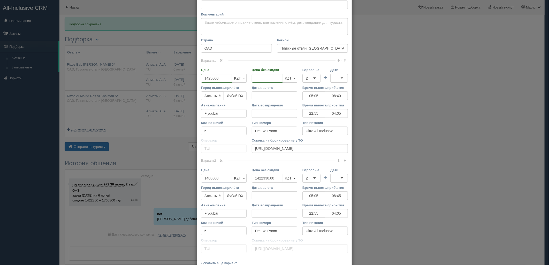
scroll to position [57, 0]
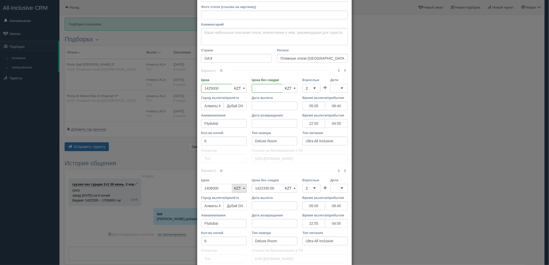
type input "1408000"
drag, startPoint x: 234, startPoint y: 187, endPoint x: 219, endPoint y: 186, distance: 15.8
click at [217, 186] on div "Цена 1408000 KZT USD EUR KZT KZT USD EUR Цена без скидки 1422330.00 KZT USD EUR…" at bounding box center [274, 187] width 152 height 18
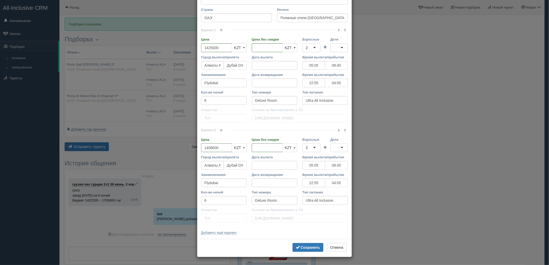
click at [309, 252] on div "Сохранить Отмена" at bounding box center [274, 248] width 155 height 18
click at [302, 246] on b "Сохранить" at bounding box center [310, 247] width 19 height 4
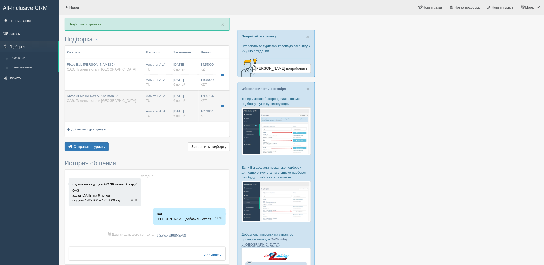
click at [153, 108] on td "Алматы ALA [GEOGRAPHIC_DATA] [GEOGRAPHIC_DATA] ALA [GEOGRAPHIC_DATA]" at bounding box center [157, 105] width 27 height 31
type input "Rixos Al Mairid Ras Al Khaimah 5*"
type input "[URL][DOMAIN_NAME]"
type input "1765764.00"
type input "05:05"
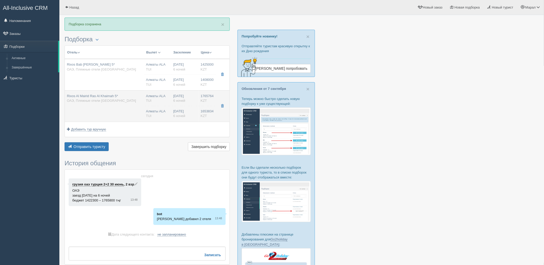
type input "08:40"
type input "22:55"
type input "04:05"
type input "Premium Sea View"
type input "[URL][DOMAIN_NAME]"
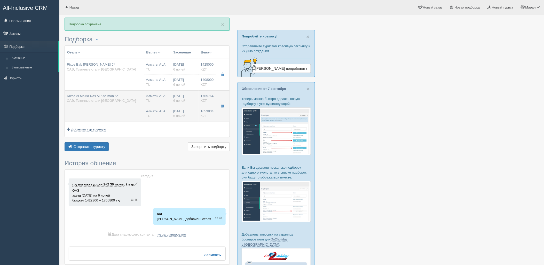
type input "1653834.00"
type input "05:05"
type input "08:45"
type input "22:55"
type input "04:05"
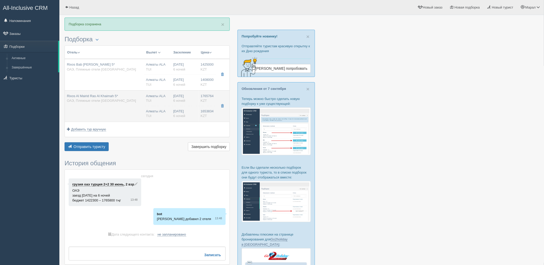
type input "[URL][DOMAIN_NAME]"
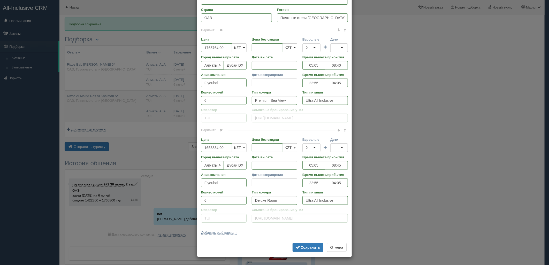
scroll to position [0, 0]
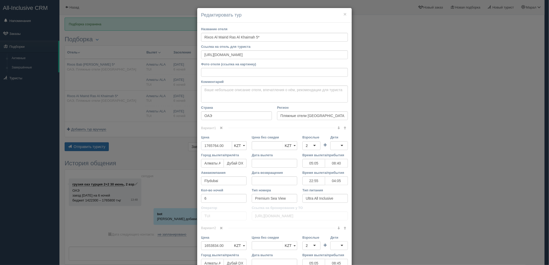
drag, startPoint x: 173, startPoint y: 143, endPoint x: 154, endPoint y: 143, distance: 18.6
click at [156, 143] on div "× Редактировать тур Название отеля Rixos Al Mairid Ras Al Khaimah 5* Ссылка на …" at bounding box center [274, 132] width 549 height 265
type input "1765764.00"
type input "1748000"
drag, startPoint x: 272, startPoint y: 147, endPoint x: 215, endPoint y: 146, distance: 57.1
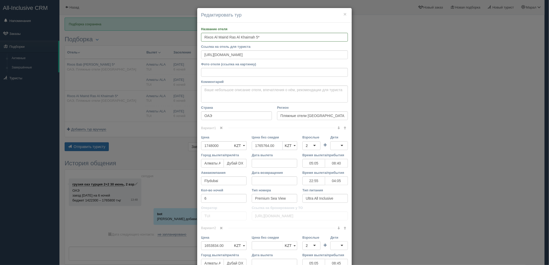
click at [215, 146] on div "Цена 1748000 KZT USD EUR KZT KZT USD EUR Цена без скидки 1765764.00 KZT USD EUR…" at bounding box center [274, 144] width 152 height 18
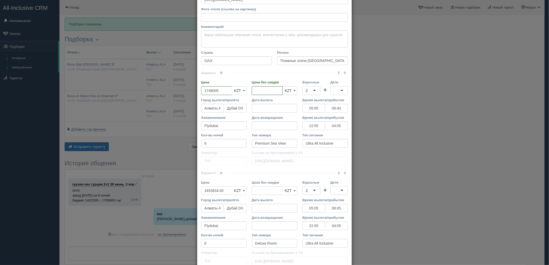
scroll to position [57, 0]
drag, startPoint x: 228, startPoint y: 184, endPoint x: 147, endPoint y: 184, distance: 81.1
click at [147, 184] on div "× Редактировать тур Название отеля Rixos Al Mairid Ras Al Khaimah 5* Ссылка на …" at bounding box center [274, 132] width 549 height 265
type input "1"
type input "1653834.00"
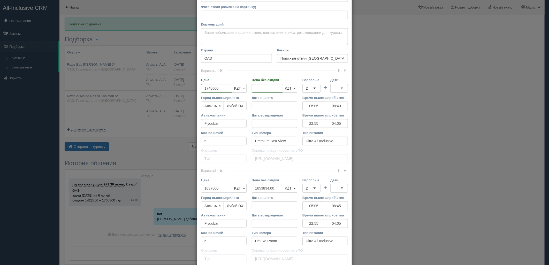
type input "1637000"
drag, startPoint x: 246, startPoint y: 187, endPoint x: 240, endPoint y: 186, distance: 7.0
click at [238, 186] on div "Цена 1637000 KZT USD EUR KZT KZT USD EUR Цена без скидки 1653834.00 KZT USD EUR…" at bounding box center [274, 187] width 152 height 18
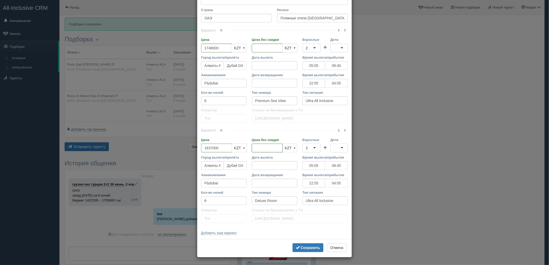
scroll to position [98, 0]
click at [303, 245] on b "Сохранить" at bounding box center [310, 247] width 19 height 4
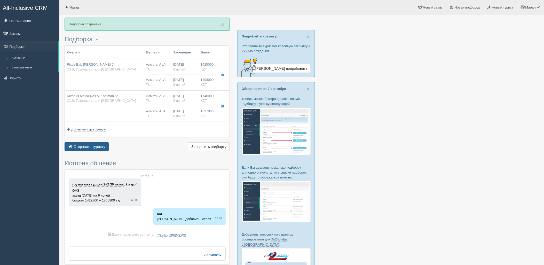
click at [85, 150] on button "Отправить туристу Отправить" at bounding box center [87, 146] width 44 height 9
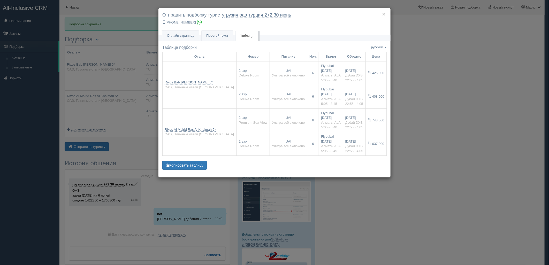
click at [484, 142] on div "× Отправить подборку туристу грузия оаэ [GEOGRAPHIC_DATA] 2+2 30 июнь [PHONE_NU…" at bounding box center [274, 132] width 549 height 265
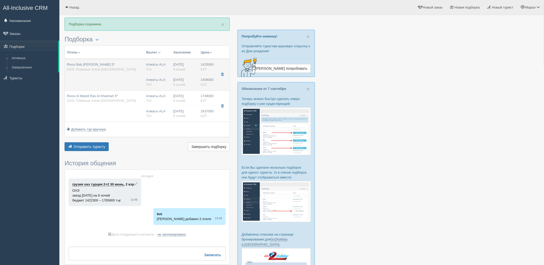
click at [74, 68] on span "ОАЭ, Пляжные отели Рас-эль-Хаймы" at bounding box center [101, 69] width 69 height 4
type input "Rixos Bab Al Bahr 5*"
type input "https://www.booking.com/hotel/ae/rixos-bab-al-bahr.ru.html"
type input "1425000.00"
type input "05:05"
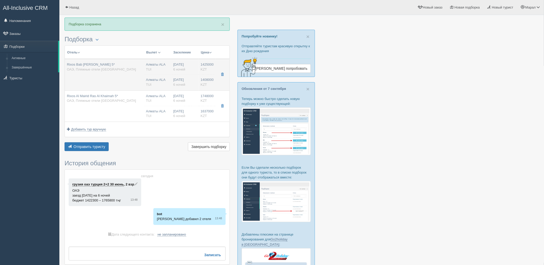
type input "08:40"
type input "22:55"
type input "04:05"
type input "Deluxe Room"
type input "https://newb2b.fstravel.com/hotel/94277"
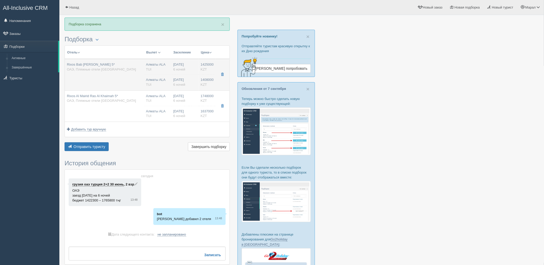
type input "1408000.00"
type input "05:05"
type input "08:45"
type input "22:55"
type input "04:05"
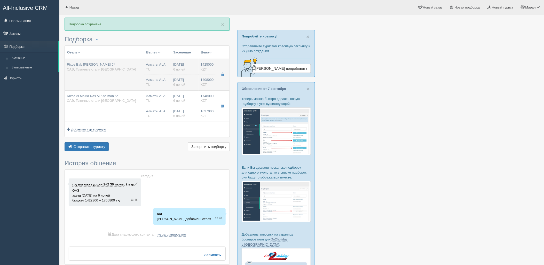
type input "https://newb2b.fstravel.com/hotel/94277"
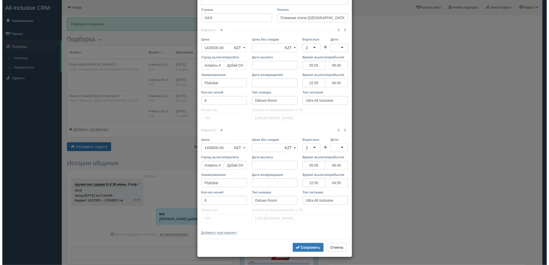
scroll to position [0, 0]
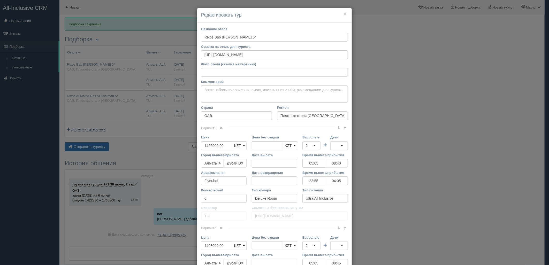
drag, startPoint x: 213, startPoint y: 37, endPoint x: 231, endPoint y: 39, distance: 18.2
click at [231, 39] on input "Rixos Bab Al Bahr 5*" at bounding box center [274, 37] width 147 height 9
click at [100, 76] on div "× Редактировать тур Название отеля Rixos Bab Al Bahr 5* Ссылка на отель для тур…" at bounding box center [274, 132] width 549 height 265
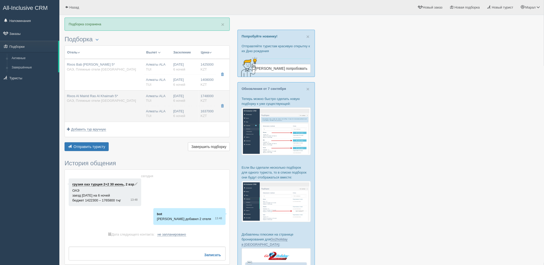
click at [73, 112] on td "Rixos Al Mairid Ras Al Khaimah 5* ОАЭ, Пляжные отели Рас-эль-Хаймы" at bounding box center [104, 105] width 79 height 31
type input "Rixos Al Mairid Ras Al Khaimah 5*"
type input "https://www.booking.com/hotel/ae/hilton-ras-al-khaimah-resort-spa.ru.html"
type input "1748000.00"
type input "05:05"
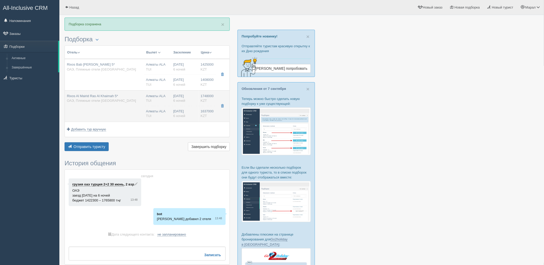
type input "08:40"
type input "22:55"
type input "04:05"
type input "Premium Sea View"
type input "https://newb2b.fstravel.com/hotel/243925"
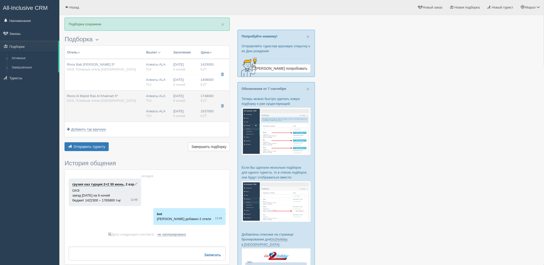
type input "1637000.00"
type input "05:05"
type input "08:45"
type input "22:55"
type input "04:05"
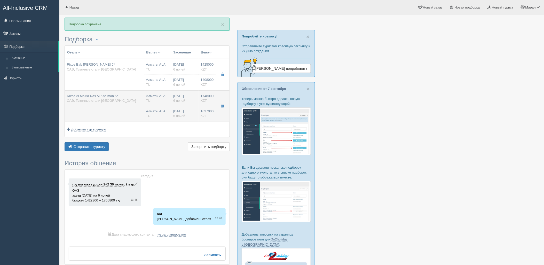
type input "https://newb2b.fstravel.com/hotel/243925"
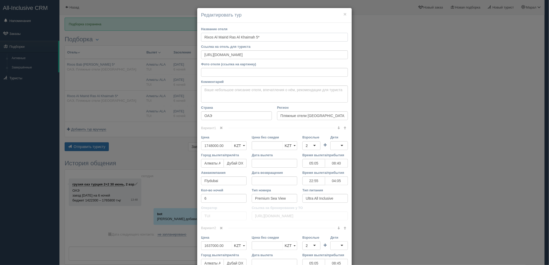
drag, startPoint x: 204, startPoint y: 36, endPoint x: 252, endPoint y: 41, distance: 47.5
click at [252, 39] on input "Rixos Al Mairid Ras Al Khaimah 5*" at bounding box center [274, 37] width 147 height 9
drag, startPoint x: 480, startPoint y: 161, endPoint x: 279, endPoint y: 119, distance: 205.2
click at [480, 161] on div "× Редактировать тур Название отеля Rixos Al Mairid Ras Al Khaimah 5* Ссылка на …" at bounding box center [274, 132] width 549 height 265
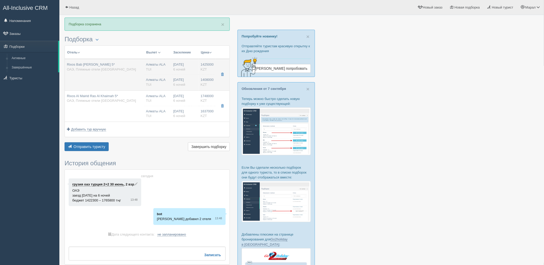
click at [134, 83] on td "Rixos Bab Al Bahr 5* ОАЭ, Пляжные отели Рас-эль-Хаймы" at bounding box center [104, 75] width 79 height 32
type input "Rixos Bab [PERSON_NAME] 5*"
type input "https://www.booking.com/hotel/ae/rixos-bab-al-bahr.ru.html"
type input "1425000.00"
type input "05:05"
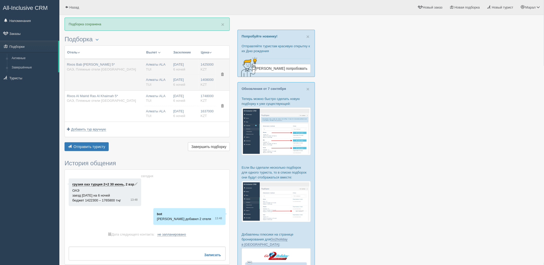
type input "08:40"
type input "22:55"
type input "04:05"
type input "Deluxe Room"
type input "https://newb2b.fstravel.com/hotel/94277"
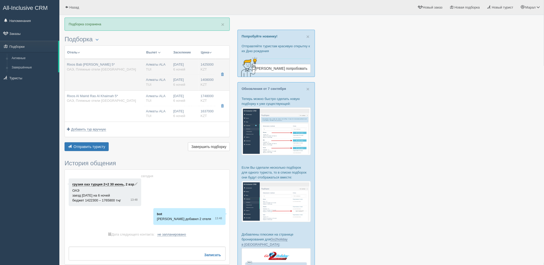
type input "1408000.00"
type input "05:05"
type input "08:45"
type input "22:55"
type input "04:05"
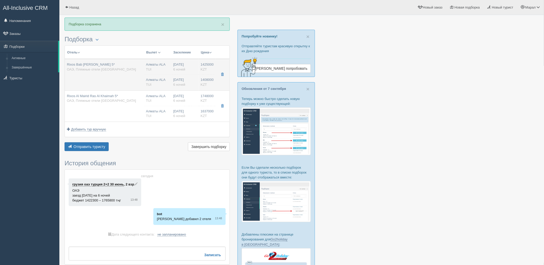
type input "https://newb2b.fstravel.com/hotel/94277"
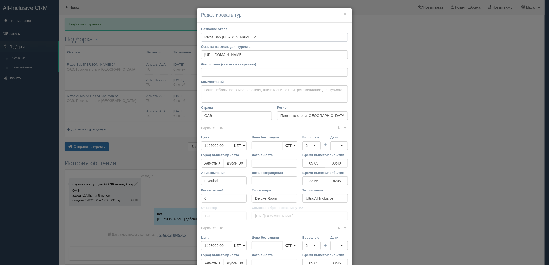
drag, startPoint x: 202, startPoint y: 37, endPoint x: 231, endPoint y: 37, distance: 28.7
click at [231, 37] on input "Rixos Bab [PERSON_NAME] 5*" at bounding box center [274, 37] width 147 height 9
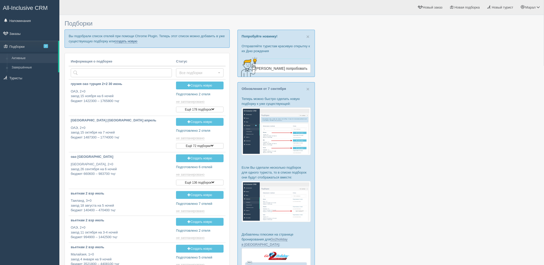
click at [135, 40] on link "создать новую" at bounding box center [126, 41] width 23 height 4
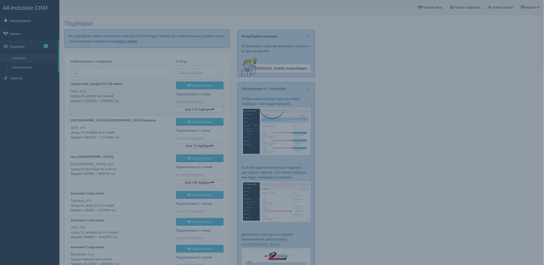
type input "[DATE] 14:45"
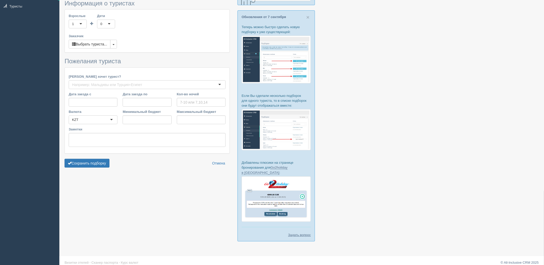
type input "6"
type input "2583800"
type input "3271100"
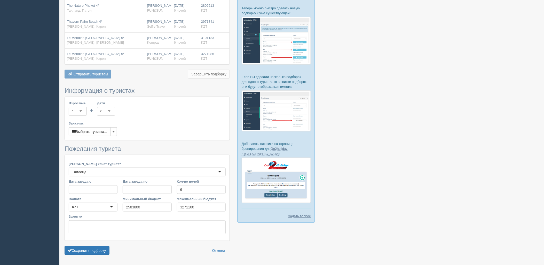
scroll to position [107, 0]
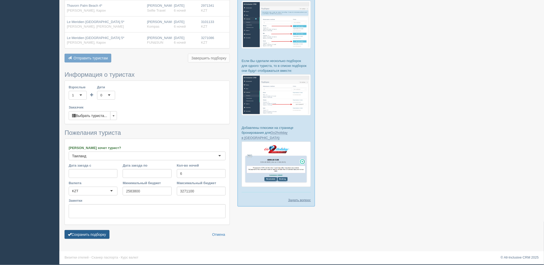
click at [91, 236] on button "Сохранить подборку" at bounding box center [87, 234] width 45 height 9
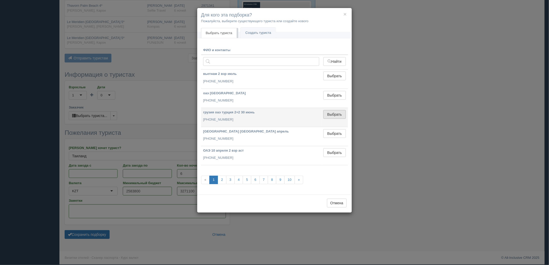
click at [340, 113] on button "Выбрать" at bounding box center [334, 114] width 22 height 9
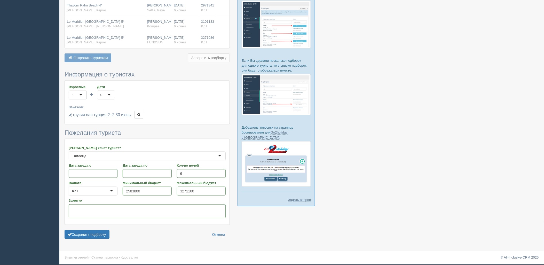
scroll to position [107, 0]
click at [91, 236] on button "Сохранить подборку" at bounding box center [87, 234] width 45 height 9
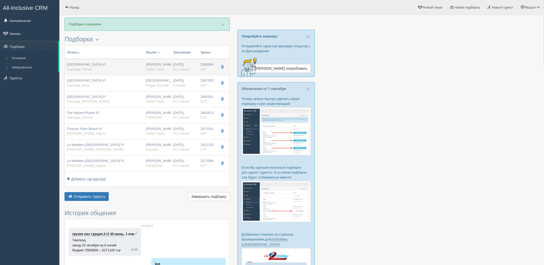
click at [106, 66] on span "[GEOGRAPHIC_DATA] 4*" at bounding box center [86, 65] width 39 height 4
type input "[GEOGRAPHIC_DATA] 4*"
type input "[URL][DOMAIN_NAME]"
type input "Таиланд"
type input "Патонг"
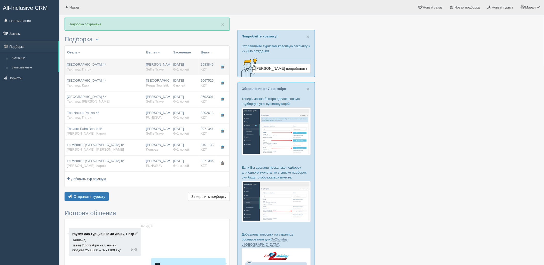
type input "2583846.00"
type input "1527635.00"
type input "[PERSON_NAME]"
type input "Пхукет HKT"
type input "22:00"
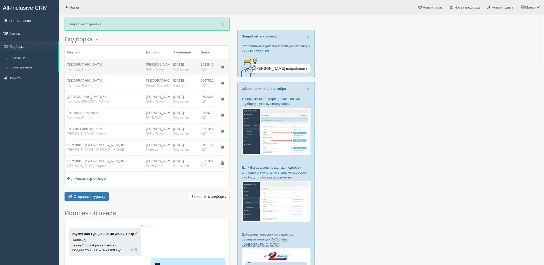
type input "08:30"
type input "[DATE] Airlines"
type input "12:15"
type input "18:15"
type input "6+1"
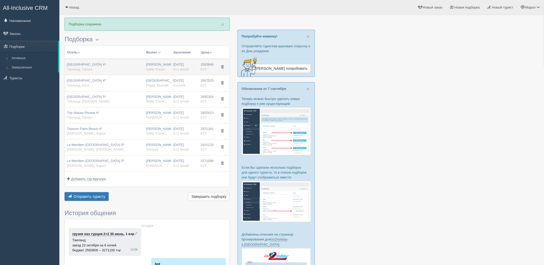
type input "standard"
type input "BB - Только завтрак"
type input "Selfie Travel"
type input "https://tourvisor.ru/countries#!/hotel=phuket-graceland-resort"
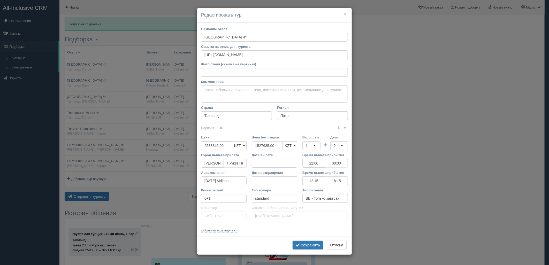
drag, startPoint x: 255, startPoint y: 146, endPoint x: 264, endPoint y: 147, distance: 9.4
click at [249, 146] on div "Цена без скидки 1527635.00 KZT USD EUR KZT KZT USD EUR" at bounding box center [274, 144] width 51 height 18
click at [315, 147] on div "1" at bounding box center [311, 145] width 18 height 9
click at [340, 147] on div "2" at bounding box center [339, 145] width 18 height 9
click at [309, 248] on button "Сохранить" at bounding box center [307, 245] width 31 height 9
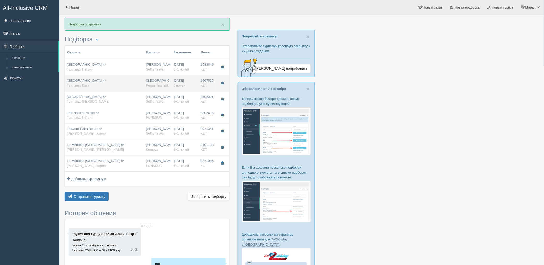
click at [143, 79] on td "Pamookkoo Resort 4* Таиланд, Ката" at bounding box center [104, 83] width 79 height 16
type input "Pamookkoo Resort 4*"
type input "https://tophotels.ru/hotel/al321481"
type textarea "Отель был открыт в 2018 году."
type input "Ката"
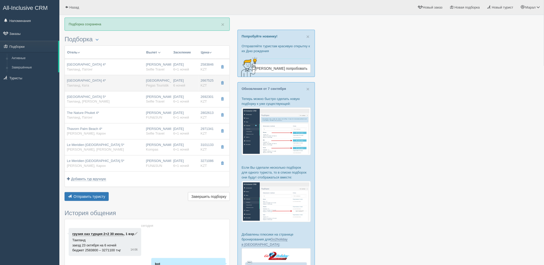
type input "2667525.00"
type input "1577447.00"
type input "Астана"
type input "6"
type input "Pegas Touristik"
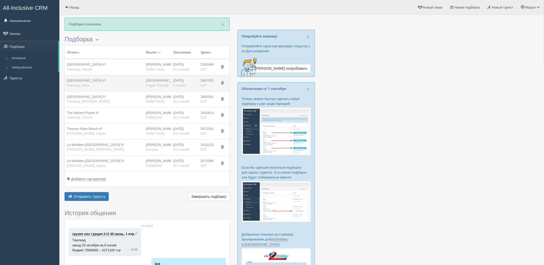
type input "https://tourvisor.ru/countries#!/hotel=pamookoo-resort"
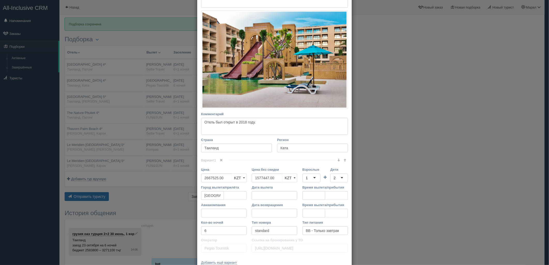
scroll to position [86, 0]
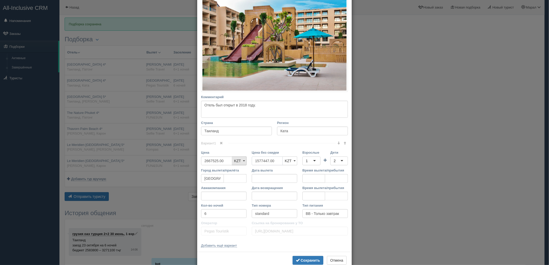
drag, startPoint x: 275, startPoint y: 159, endPoint x: 236, endPoint y: 160, distance: 39.6
click at [236, 160] on div "Цена 2667525.00 KZT USD EUR KZT KZT USD EUR Цена без скидки 1577447.00 KZT USD …" at bounding box center [274, 159] width 152 height 18
click at [312, 162] on div "1" at bounding box center [311, 161] width 18 height 9
click at [340, 161] on div "2" at bounding box center [339, 161] width 18 height 9
click at [313, 257] on button "Сохранить" at bounding box center [307, 260] width 31 height 9
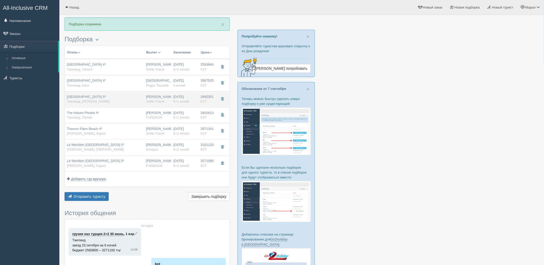
click at [133, 99] on div "Amora Beach Resort 5* Таиланд, Банг Тао" at bounding box center [104, 100] width 75 height 10
type input "Amora Beach Resort 5*"
type input "https://tophotels.ru/hotel/al7472"
type input "Банг Тао"
type input "2692301.00"
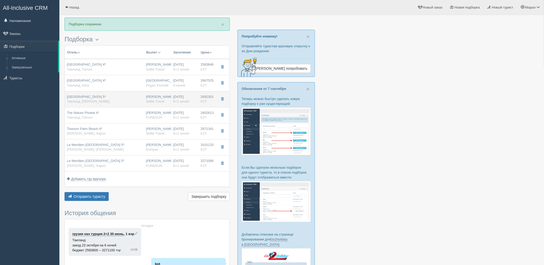
type input "1563603.00"
type input "[PERSON_NAME]"
type input "Пхукет HKT"
type input "22:00"
type input "08:30"
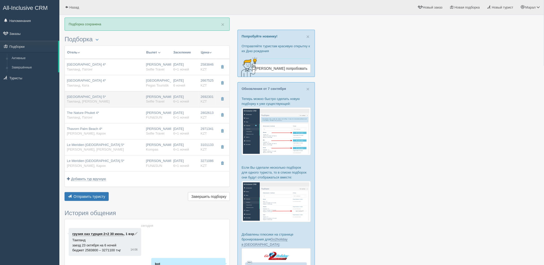
type input "Sunday Airlines"
type input "12:15"
type input "18:15"
type input "6+1"
type input "superior garden view"
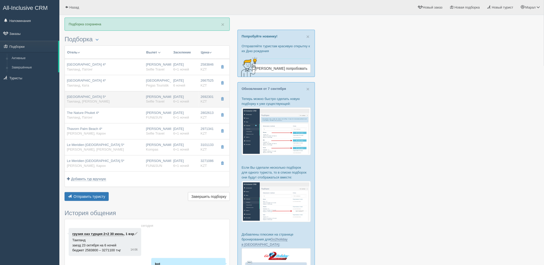
type input "Selfie Travel"
type input "https://tourvisor.ru/countries#!/hotel=amora-beach-resort"
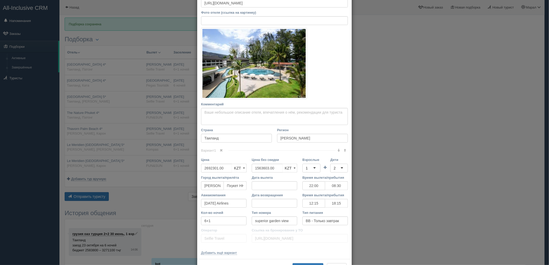
scroll to position [72, 0]
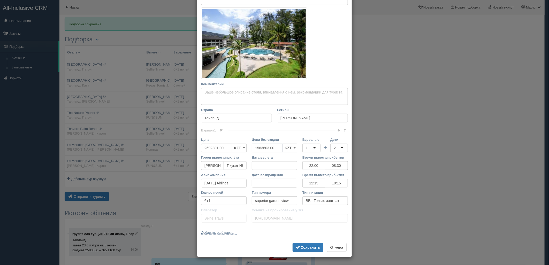
drag, startPoint x: 277, startPoint y: 148, endPoint x: 303, endPoint y: 149, distance: 26.4
click at [226, 148] on div "Цена 2692301.00 KZT USD EUR KZT KZT USD EUR Цена без скидки 1563603.00 KZT USD …" at bounding box center [274, 146] width 152 height 18
drag, startPoint x: 310, startPoint y: 146, endPoint x: 313, endPoint y: 157, distance: 11.3
click at [310, 147] on div "1" at bounding box center [311, 148] width 18 height 9
click at [334, 149] on div "2" at bounding box center [335, 147] width 2 height 5
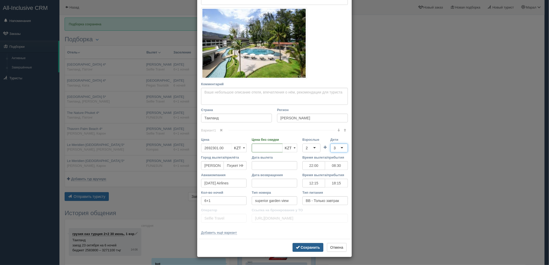
click at [303, 247] on b "Сохранить" at bounding box center [310, 247] width 19 height 4
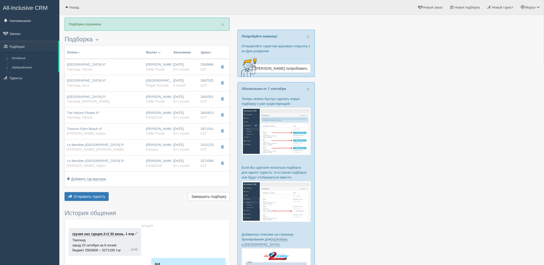
click at [123, 118] on div "The Nature Phuket 4* Таиланд, Патонг" at bounding box center [104, 116] width 75 height 10
type input "The Nature Phuket 4*"
type input "https://tophotels.ru/hotel/al316710"
type input "Патонг"
type input "2802613.00"
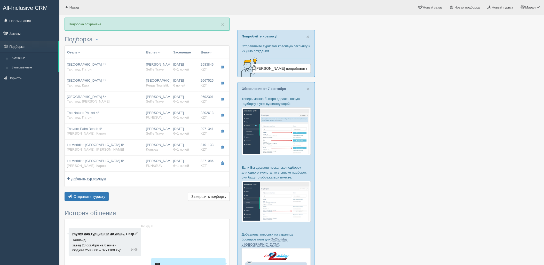
type input "1629807.00"
type input "22:30"
type input "08:00"
type input "12:15"
type input "18:15"
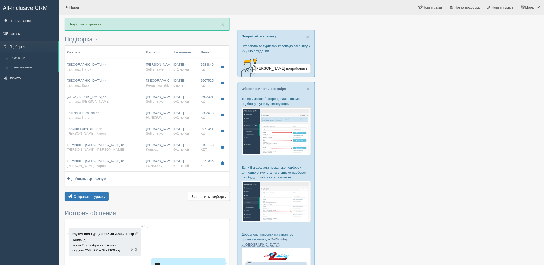
type input "deluxe"
type input "FUN&SUN"
type input "https://tourvisor.ru/countries#!/hotel=the-nature-phuket"
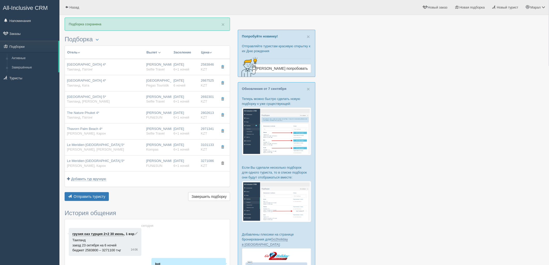
scroll to position [0, 0]
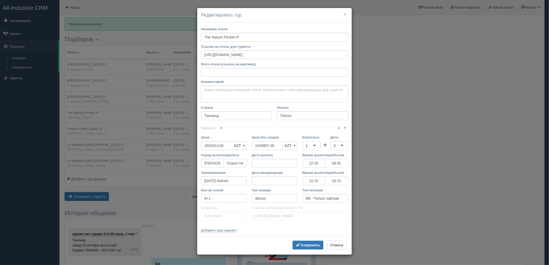
drag, startPoint x: 278, startPoint y: 147, endPoint x: 228, endPoint y: 146, distance: 50.4
click at [228, 146] on div "Цена 2802613.00 KZT USD EUR KZT KZT USD EUR Цена без скидки 1629807.00 KZT USD …" at bounding box center [274, 144] width 152 height 18
click at [319, 146] on div "1" at bounding box center [311, 145] width 18 height 9
click at [336, 146] on div "2" at bounding box center [339, 145] width 18 height 9
click at [309, 244] on b "Сохранить" at bounding box center [310, 245] width 19 height 4
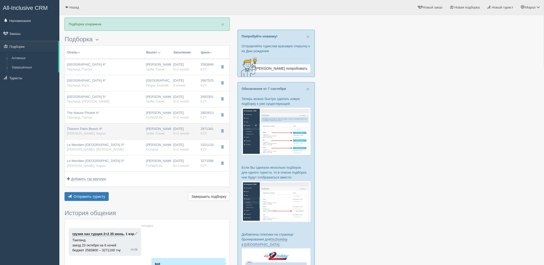
click at [125, 127] on div "Thavorn Palm Beach 4* Таиланд, Карон" at bounding box center [104, 132] width 75 height 10
type input "Thavorn Palm Beach 4*"
type input "https://tophotels.ru/hotel/al1490"
type input "Карон"
type input "2971341.00"
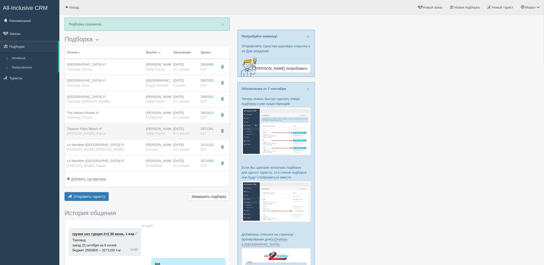
type input "1704762.00"
type input "22:00"
type input "08:30"
type input "12:15"
type input "18:15"
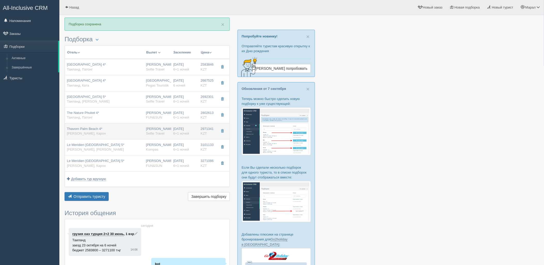
type input "deluxe terrace"
type input "Selfie Travel"
type input "https://tourvisor.ru/countries#!/hotel=thavorn-palm-beach"
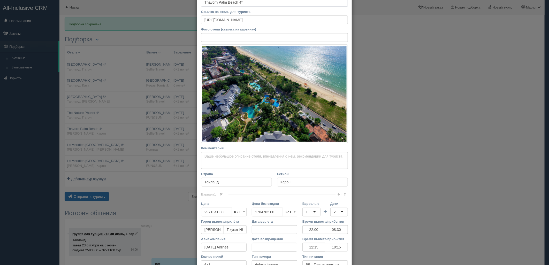
scroll to position [99, 0]
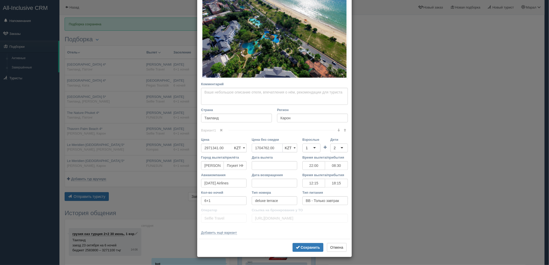
drag, startPoint x: 273, startPoint y: 151, endPoint x: 247, endPoint y: 149, distance: 25.4
click at [249, 149] on div "Цена без скидки 1704762.00 KZT USD EUR KZT KZT USD EUR" at bounding box center [274, 146] width 51 height 18
click at [311, 149] on div "1" at bounding box center [311, 148] width 18 height 9
click at [338, 150] on div "2" at bounding box center [339, 148] width 18 height 9
click at [305, 249] on b "Сохранить" at bounding box center [310, 247] width 19 height 4
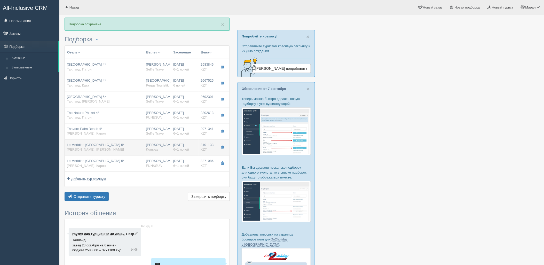
click at [164, 143] on div "Нурсултан Назарбаев NQZ Kompas" at bounding box center [157, 148] width 23 height 10
type input "Le Meridien Phuket Mai Khao Beach Resort 5*"
type input "https://www.booking.com/hotel/th/holiday-inn-resort-phuket-mai-khao-beach.ru.ht…"
type input "Май Кхао"
type input "3101133.00"
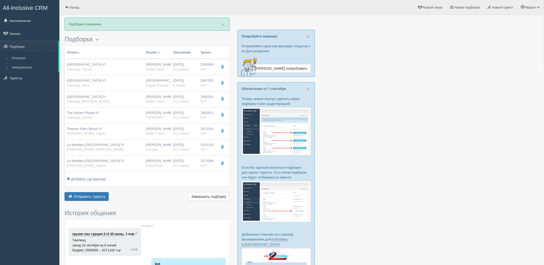
type input "1294861.00"
type input "22:00"
type input "08:30"
type input "12:15"
type input "18:15"
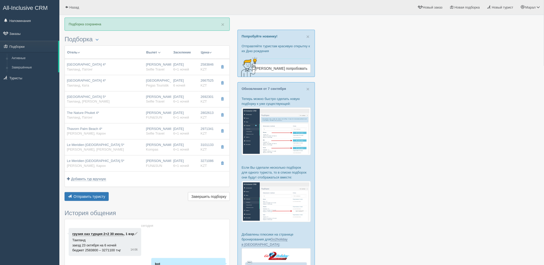
type input "deluxe garden view"
type input "Kompas"
type input "https://tourvisor.ru/countries#!/hotel=holiday-inn-mai-khao-beach-resort"
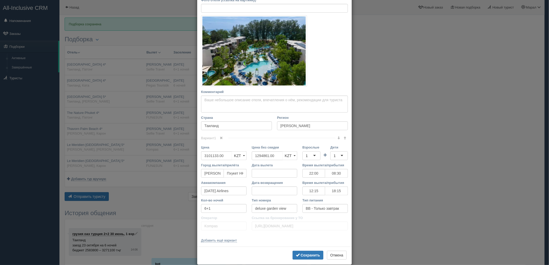
scroll to position [72, 0]
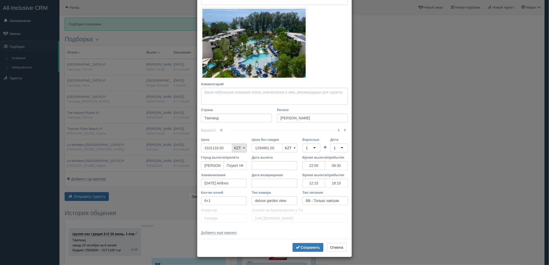
drag, startPoint x: 278, startPoint y: 149, endPoint x: 240, endPoint y: 148, distance: 38.0
click at [240, 148] on div "Цена 3101133.00 KZT USD EUR KZT KZT USD EUR Цена без скидки 1294861.00 KZT USD …" at bounding box center [274, 146] width 152 height 18
click at [306, 148] on div "1" at bounding box center [311, 148] width 18 height 9
drag, startPoint x: 306, startPoint y: 164, endPoint x: 331, endPoint y: 151, distance: 28.2
click at [334, 148] on div "1" at bounding box center [335, 147] width 2 height 5
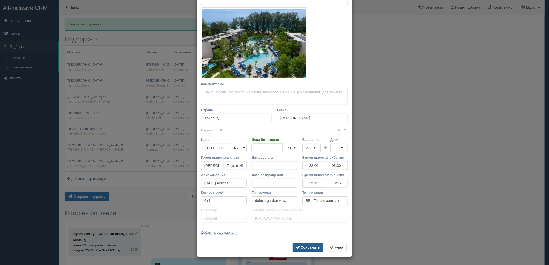
click at [306, 247] on b "Сохранить" at bounding box center [310, 247] width 19 height 4
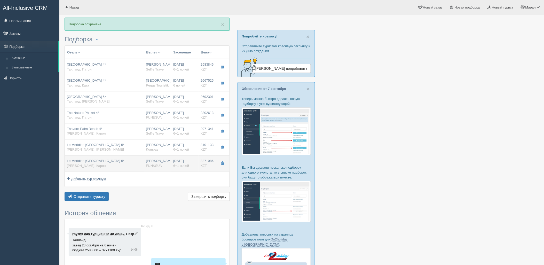
click at [161, 159] on div "Нурсултан Назарбаев NQZ FUN&SUN" at bounding box center [157, 164] width 23 height 10
type input "Le Meridien Phuket Beach Resort 5*"
type input "https://tophotels.ru/hotel/al1483"
type input "Карон"
type input "3271086.00"
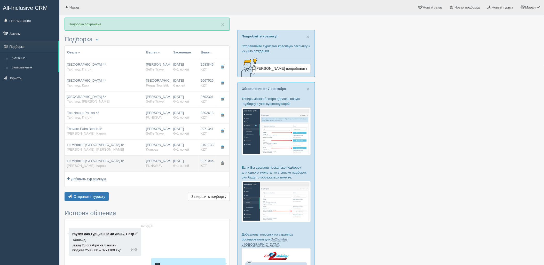
type input "1867867.00"
type input "22:00"
type input "08:30"
type input "12:15"
type input "18:15"
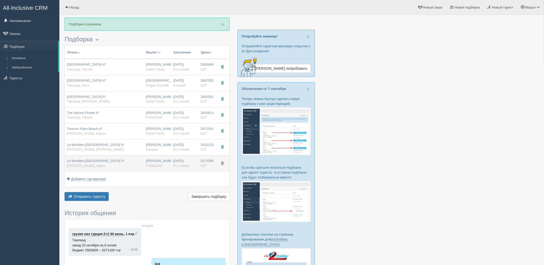
type input "FUN&SUN"
type input "https://tourvisor.ru/countries#!/hotel=le-meridien-phuket-beach-resort"
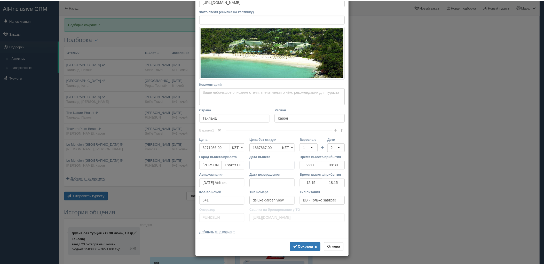
scroll to position [53, 0]
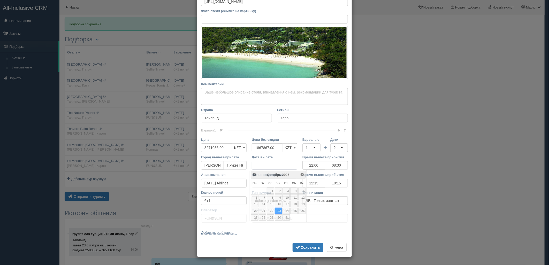
drag, startPoint x: 275, startPoint y: 163, endPoint x: 239, endPoint y: 163, distance: 36.4
click at [239, 163] on div "Город вылета/прилёта Нурсултан Назарбаев NQZ Пхукет HKT Дата вылета Время вылет…" at bounding box center [274, 164] width 152 height 18
drag, startPoint x: 234, startPoint y: 147, endPoint x: 272, endPoint y: 149, distance: 37.3
click at [236, 148] on div "Цена 3271086.00 KZT USD EUR KZT KZT USD EUR Цена без скидки 1867867.00 KZT USD …" at bounding box center [274, 146] width 152 height 18
click at [320, 149] on td at bounding box center [325, 146] width 10 height 18
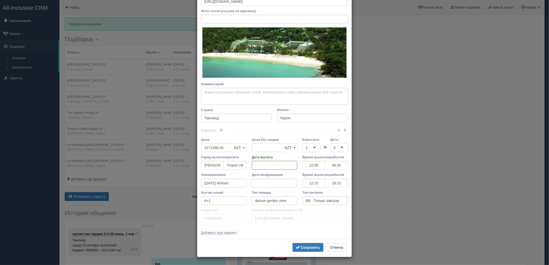
click at [310, 150] on div "1" at bounding box center [311, 147] width 18 height 9
click at [338, 148] on div "2" at bounding box center [339, 147] width 18 height 9
click at [302, 248] on b "Сохранить" at bounding box center [310, 247] width 19 height 4
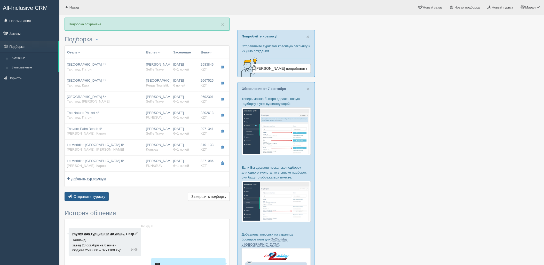
click at [96, 196] on span "Отправить туристу" at bounding box center [90, 197] width 32 height 4
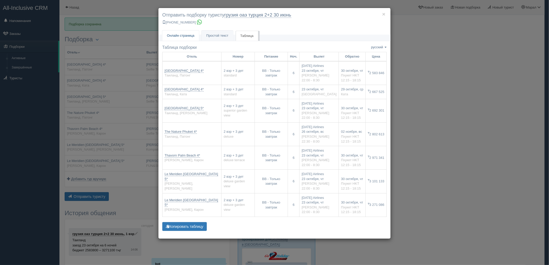
click at [193, 34] on span "Онлайн страница" at bounding box center [180, 36] width 27 height 4
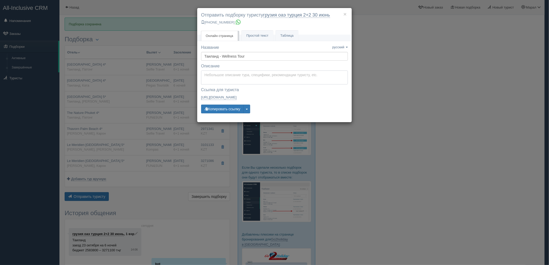
type textarea "Здравствуйте! Ниже представлены варианты туров для Вас. Для просмотра описания …"
drag, startPoint x: 228, startPoint y: 77, endPoint x: 229, endPoint y: 85, distance: 8.1
click at [228, 77] on textarea "Здравствуйте! Ниже представлены варианты туров для Вас. Для просмотра описания …" at bounding box center [274, 78] width 147 height 14
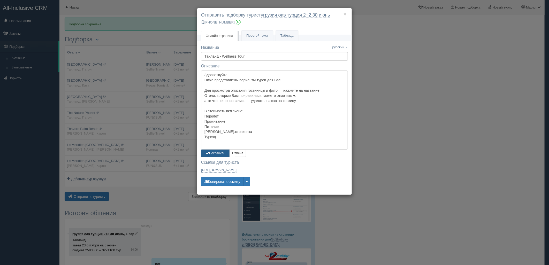
click at [218, 150] on button "Сохранить" at bounding box center [215, 153] width 28 height 7
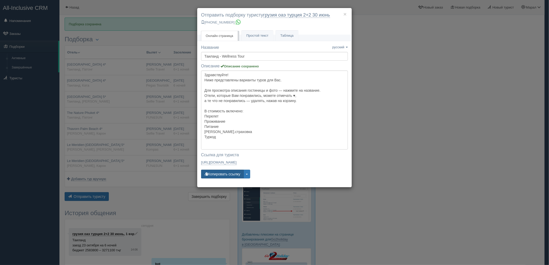
click at [222, 173] on button "Копировать ссылку" at bounding box center [222, 174] width 43 height 9
drag, startPoint x: 474, startPoint y: 59, endPoint x: 444, endPoint y: 23, distance: 46.8
click at [474, 59] on div "× Отправить подборку туристу грузия оаэ турция 2+2 30 июнь +7 701 880 5580 Онла…" at bounding box center [274, 132] width 549 height 265
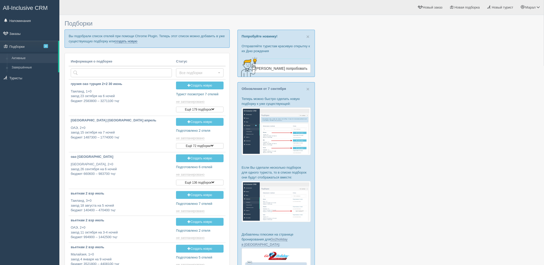
click at [123, 40] on link "создать новую" at bounding box center [126, 41] width 23 height 4
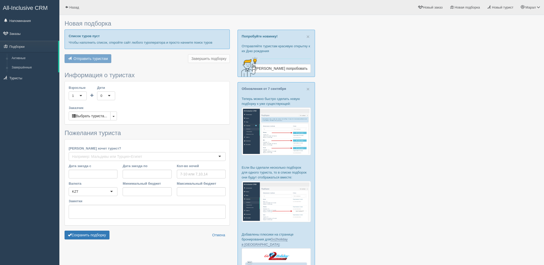
type input "6"
type input "1484500"
type input "1816600"
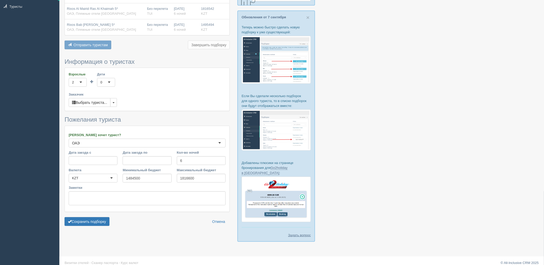
scroll to position [72, 0]
click at [94, 224] on button "Сохранить подборку" at bounding box center [87, 221] width 45 height 9
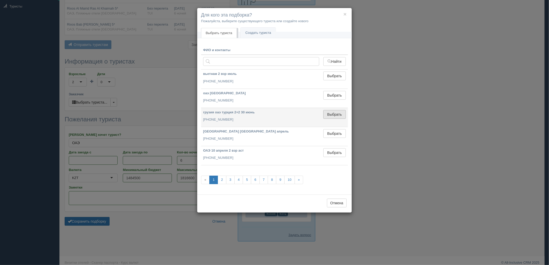
drag, startPoint x: 344, startPoint y: 113, endPoint x: 306, endPoint y: 124, distance: 39.3
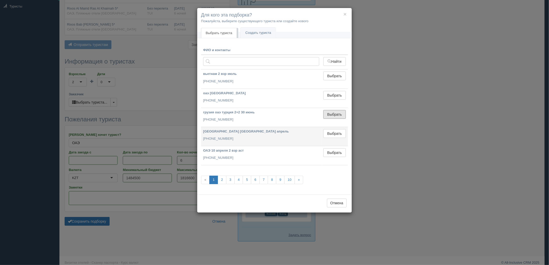
click at [343, 113] on button "Выбрать" at bounding box center [334, 114] width 22 height 9
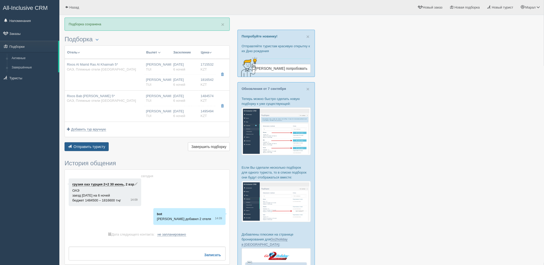
click at [93, 144] on button "Отправить туристу Отправить" at bounding box center [87, 146] width 44 height 9
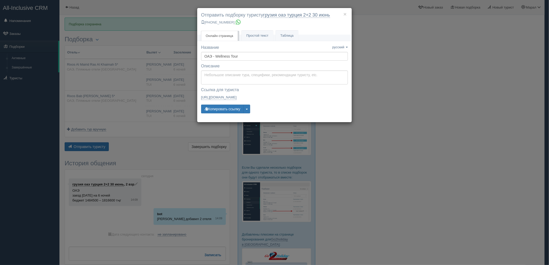
click at [374, 63] on div "× Отправить подборку туристу грузия оаэ [GEOGRAPHIC_DATA] 2+2 [DATE] [PHONE_NUM…" at bounding box center [274, 132] width 549 height 265
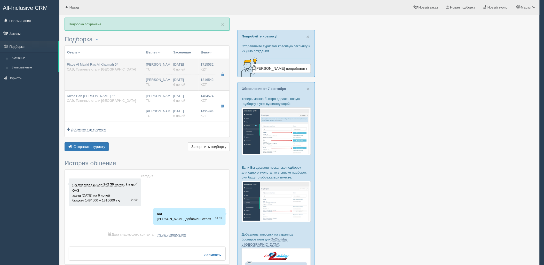
click at [151, 89] on td "[PERSON_NAME] [GEOGRAPHIC_DATA] [PERSON_NAME] [GEOGRAPHIC_DATA]" at bounding box center [157, 75] width 27 height 32
type input "Rixos Al Mairid Ras Al Khaimah 5*"
type input "[URL][DOMAIN_NAME]"
type input "ОАЭ"
type input "Пляжные отели [GEOGRAPHIC_DATA]"
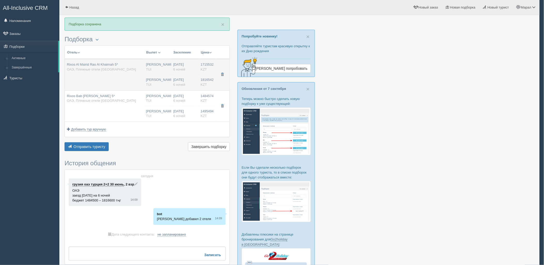
type input "1715532.00"
type input "[PERSON_NAME]"
type input "Дубай DXB"
type input "04:25"
type input "08:20"
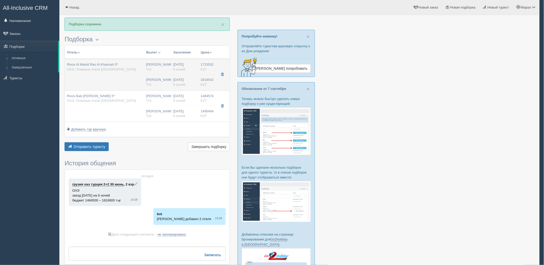
type input "Flydubai"
type input "21:50"
type input "03:25"
type input "6"
type input "Deluxe Room"
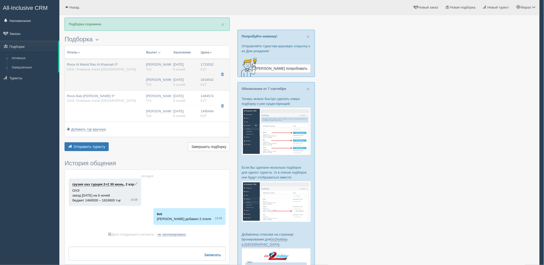
type input "Ultra All Inclusive"
type input "TUI"
type input "[URL][DOMAIN_NAME]"
type input "1816542.00"
type input "[PERSON_NAME]"
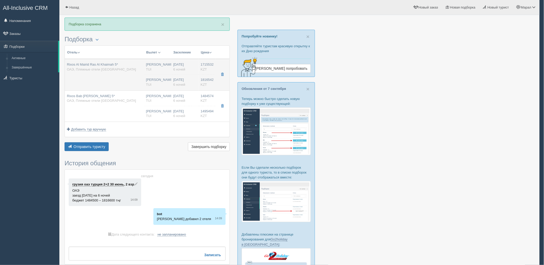
type input "Дубай DXB"
type input "04:10"
type input "08:30"
type input "Flydubai"
type input "21:25"
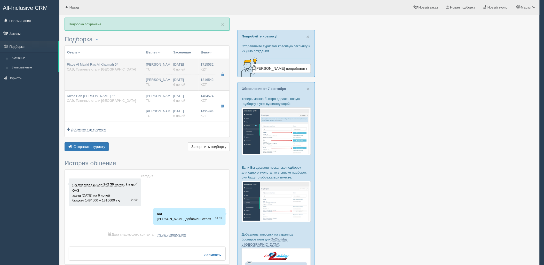
type input "03:10"
type input "6"
type input "Premium Sea View"
type input "Ultra All Inclusive"
type input "TUI"
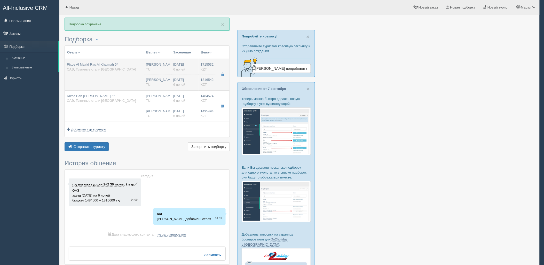
type input "https://newb2b.fstravel.com/hotel/243925"
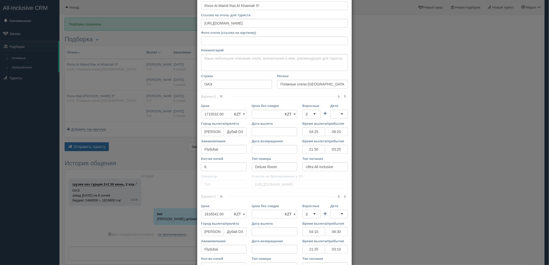
scroll to position [98, 0]
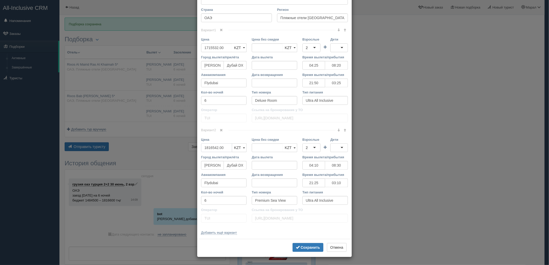
drag, startPoint x: 226, startPoint y: 149, endPoint x: 211, endPoint y: 149, distance: 15.8
click at [211, 149] on input "1816542.00" at bounding box center [216, 147] width 31 height 9
type input "18160"
type input "1816542.00"
type input "1816000"
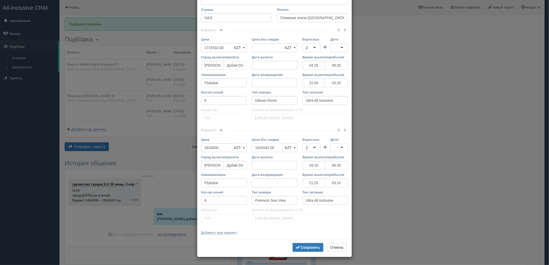
drag, startPoint x: 275, startPoint y: 146, endPoint x: 228, endPoint y: 118, distance: 54.4
click at [228, 142] on div "Цена 1816000 KZT USD EUR KZT KZT USD EUR Цена без скидки 1816542.00 KZT USD EUR…" at bounding box center [274, 146] width 152 height 18
drag, startPoint x: 219, startPoint y: 48, endPoint x: 211, endPoint y: 49, distance: 7.8
click at [211, 49] on input "1715532.00" at bounding box center [216, 47] width 31 height 9
type input "17150"
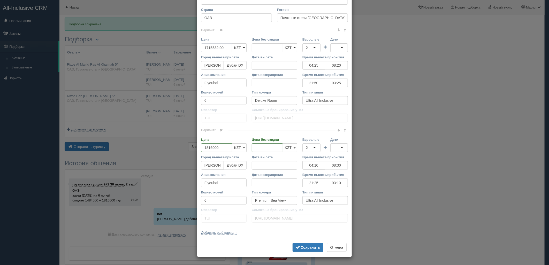
type input "1715532.00"
type input "1715000"
drag, startPoint x: 276, startPoint y: 46, endPoint x: 229, endPoint y: 47, distance: 46.5
click at [229, 47] on div "Цена 1715000 KZT USD EUR KZT KZT USD EUR Цена без скидки 1715532.00 KZT USD EUR…" at bounding box center [274, 46] width 152 height 18
click at [296, 246] on span "submit" at bounding box center [298, 247] width 4 height 4
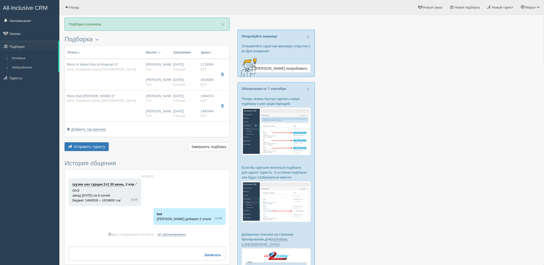
click at [165, 104] on td "Нурсултан Назарбаев NQZ TUI Нурсултан Назарбаев NQZ TUI" at bounding box center [157, 105] width 27 height 31
type input "Rixos Bab Al Bahr 5*"
type input "https://www.booking.com/hotel/ae/rixos-bab-al-bahr.ru.html"
type input "1484574.00"
type input "04:25"
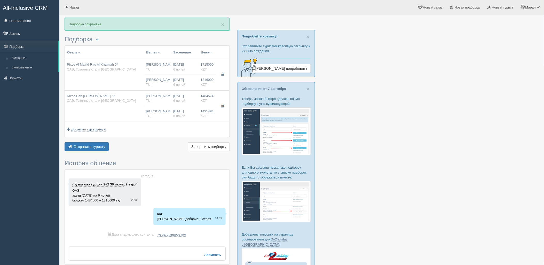
type input "08:20"
type input "21:50"
type input "03:25"
type input "https://newb2b.fstravel.com/hotel/94277"
type input "1495494.00"
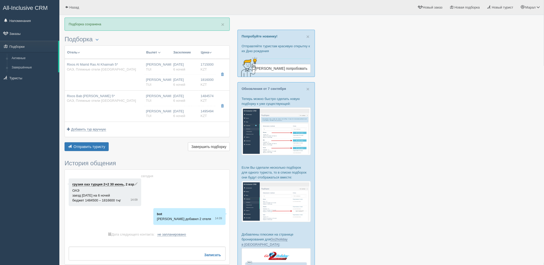
type input "04:10"
type input "08:30"
type input "21:25"
type input "03:10"
type input "Deluxe Room"
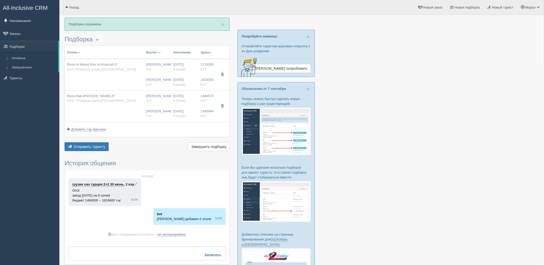
type input "https://newb2b.fstravel.com/hotel/94277"
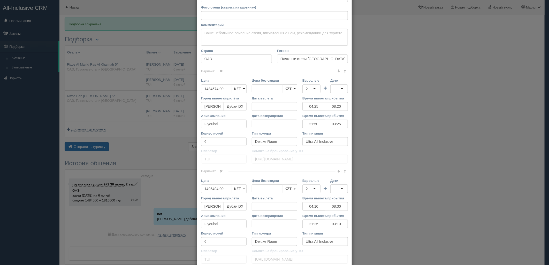
scroll to position [57, 0]
click at [211, 91] on input "1484574.00" at bounding box center [216, 88] width 31 height 9
type input "14840"
type input "1484574.00"
type input "1484000"
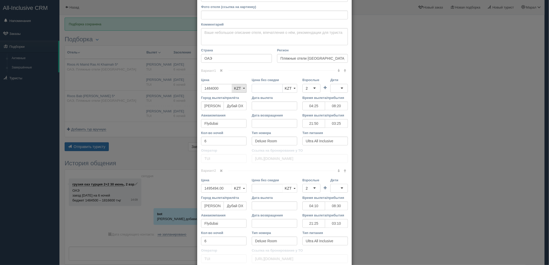
drag, startPoint x: 275, startPoint y: 87, endPoint x: 242, endPoint y: 87, distance: 32.8
click at [242, 87] on div "Цена 1484000 KZT USD EUR KZT KZT USD EUR Цена без скидки KZT USD EUR KZT KZT US…" at bounding box center [274, 87] width 152 height 18
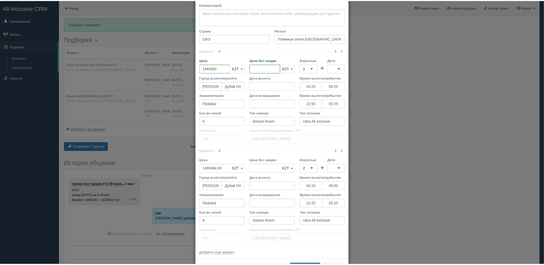
scroll to position [86, 0]
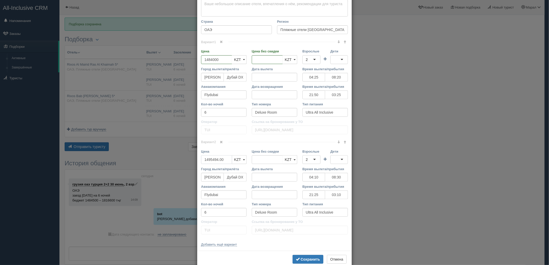
drag, startPoint x: 221, startPoint y: 161, endPoint x: 210, endPoint y: 160, distance: 11.6
click at [210, 160] on input "1495494.00" at bounding box center [216, 159] width 31 height 9
type input "14950"
type input "1495494.00"
type input "1495000"
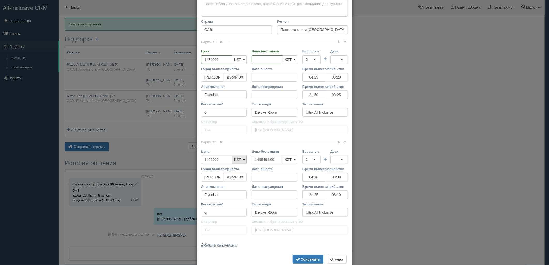
click at [236, 162] on div "Цена 1495000 KZT USD EUR KZT KZT USD EUR Цена без скидки 1495494.00 KZT USD EUR…" at bounding box center [274, 158] width 152 height 18
click at [299, 255] on div "Сохранить Отмена" at bounding box center [274, 260] width 155 height 18
click at [296, 257] on span "submit" at bounding box center [298, 259] width 4 height 4
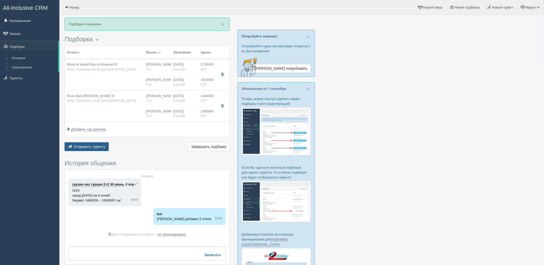
click at [78, 148] on span "Отправить туристу" at bounding box center [90, 147] width 32 height 4
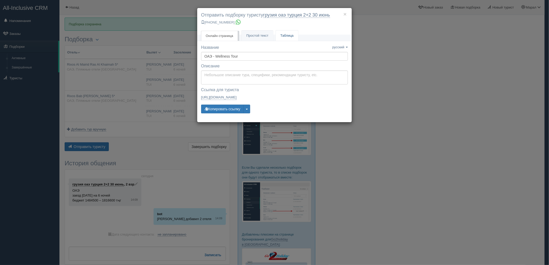
click at [280, 35] on link "Таблица" at bounding box center [287, 35] width 22 height 11
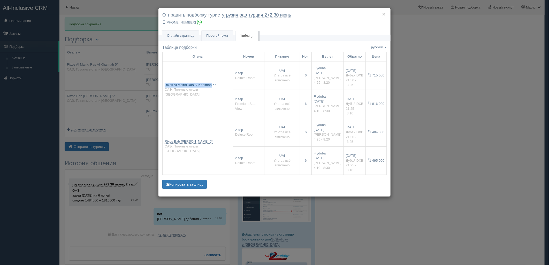
drag, startPoint x: 164, startPoint y: 73, endPoint x: 211, endPoint y: 79, distance: 47.3
click at [211, 79] on td "Rixos Al Mairid Ras Al Khaimah 5* ОАЭ, Пляжные отели Рас-эль-Хаймы" at bounding box center [198, 89] width 71 height 57
copy link "Rixos Al Mairid Ras Al Khaimah"
drag, startPoint x: 165, startPoint y: 125, endPoint x: 191, endPoint y: 126, distance: 25.9
click at [191, 126] on td "Rixos Bab Al Bahr 5* ОАЭ, Пляжные отели Рас-эль-Хаймы" at bounding box center [198, 146] width 71 height 57
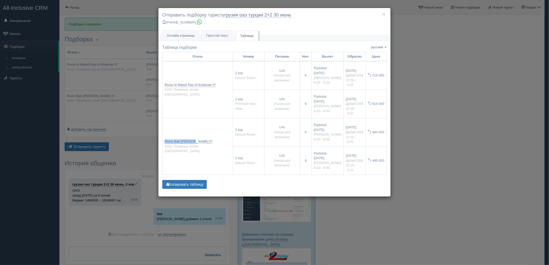
copy link "Rixos Bab Al Bahr"
drag, startPoint x: 438, startPoint y: 24, endPoint x: 438, endPoint y: 18, distance: 5.2
click at [438, 24] on div "× Отправить подборку туристу грузия оаэ турция 2+2 30 июнь +7 701 880 5580 Онла…" at bounding box center [274, 132] width 549 height 265
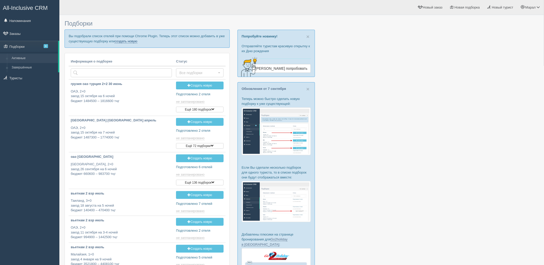
click at [124, 41] on link "создать новую" at bounding box center [126, 41] width 23 height 4
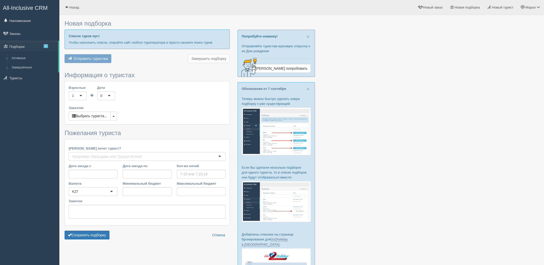
type input "6"
type input "2996200"
type input "3672300"
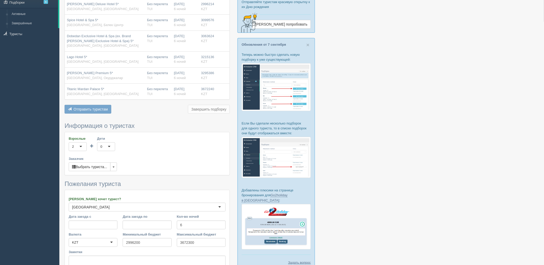
scroll to position [96, 0]
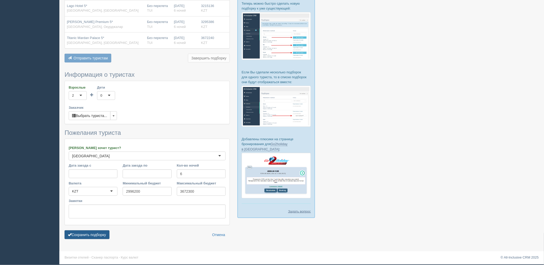
click at [93, 236] on button "Сохранить подборку" at bounding box center [87, 234] width 45 height 9
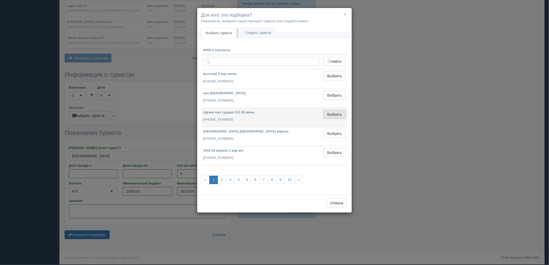
click at [334, 111] on button "Выбрать" at bounding box center [334, 114] width 22 height 9
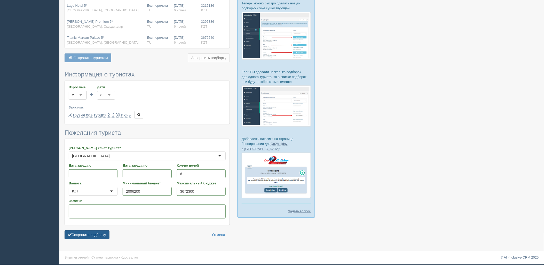
click at [94, 236] on button "Сохранить подборку" at bounding box center [87, 234] width 45 height 9
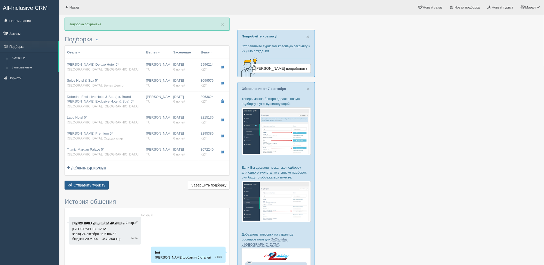
click at [86, 186] on span "Отправить туристу" at bounding box center [90, 185] width 32 height 4
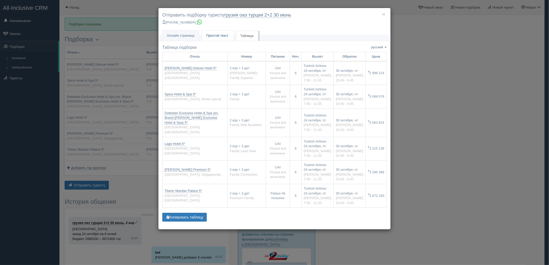
click at [218, 35] on span "Простой текст" at bounding box center [217, 36] width 22 height 4
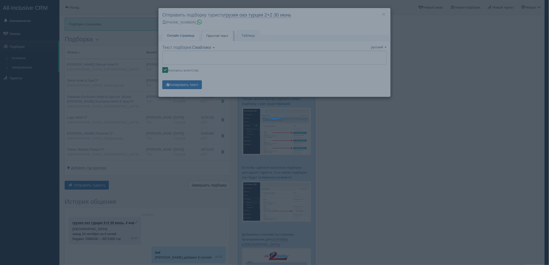
type textarea "🌞 Loremi dolo! Sitametcon Adi elitseddoei temporinc utlabore: 🌎 Etdolo, Magnaa …"
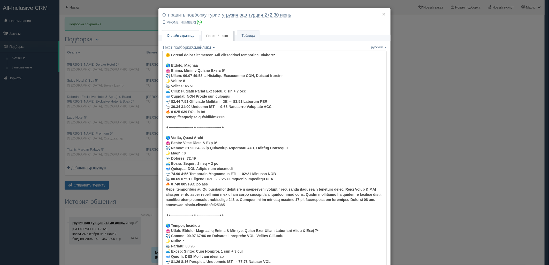
click at [184, 30] on link "Онлайн страница Онлайн" at bounding box center [180, 35] width 37 height 11
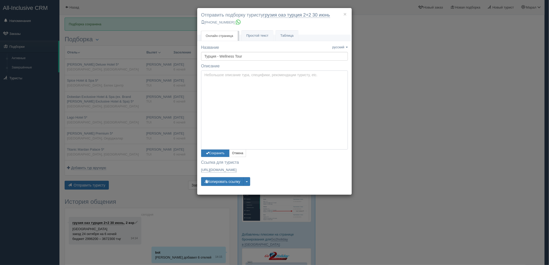
type textarea "Здравствуйте! Ниже представлены варианты туров для Вас. Для просмотра описания …"
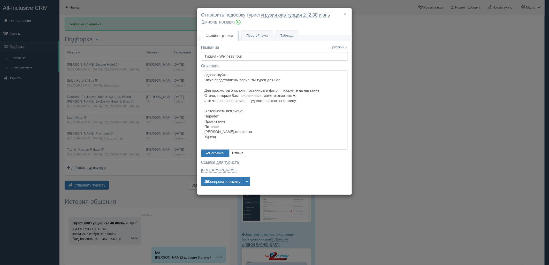
click at [215, 77] on textarea "Здравствуйте! Ниже представлены варианты туров для Вас. Для просмотра описания …" at bounding box center [274, 110] width 147 height 79
click at [217, 155] on button "Сохранить" at bounding box center [215, 153] width 28 height 7
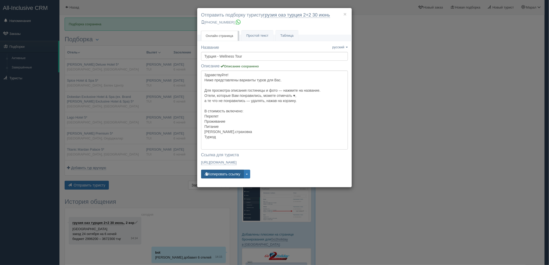
click at [222, 175] on button "Копировать ссылку" at bounding box center [222, 174] width 43 height 9
click at [433, 120] on div "× Отправить подборку туристу грузия оаэ [GEOGRAPHIC_DATA] 2+2 30 июнь [PHONE_NU…" at bounding box center [274, 132] width 549 height 265
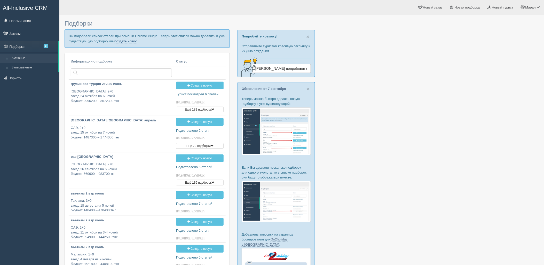
click at [133, 40] on link "создать новую" at bounding box center [126, 41] width 23 height 4
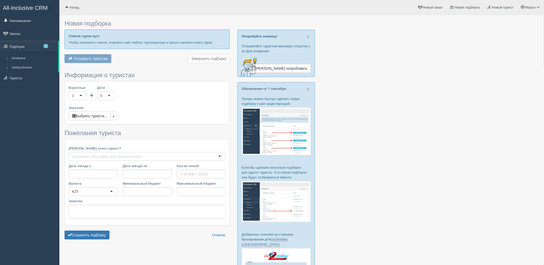
type input "6-7"
type input "1863300"
type input "1915900"
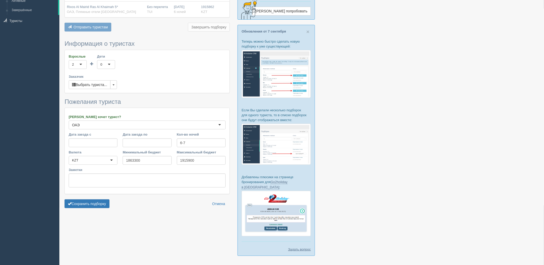
scroll to position [72, 0]
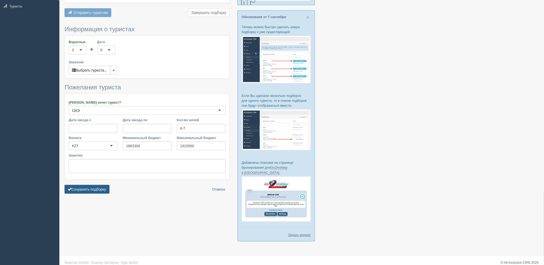
click at [100, 190] on button "Сохранить подборку" at bounding box center [87, 189] width 45 height 9
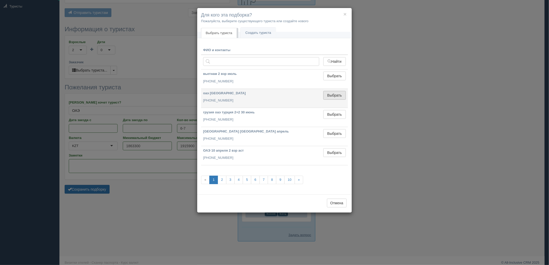
click at [338, 97] on button "Выбрать" at bounding box center [334, 95] width 22 height 9
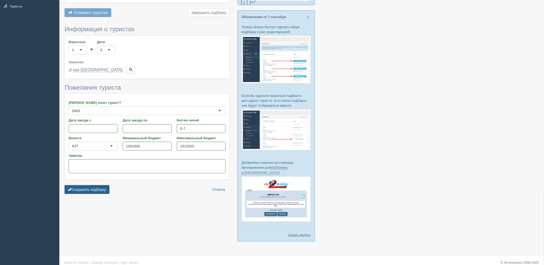
click at [93, 194] on button "Сохранить подборку" at bounding box center [87, 189] width 45 height 9
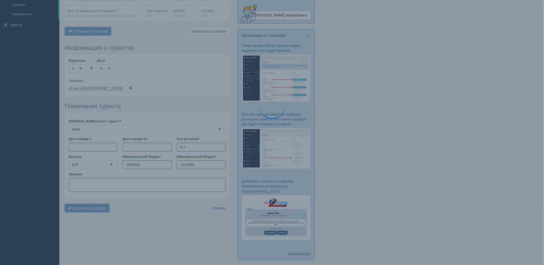
scroll to position [43, 0]
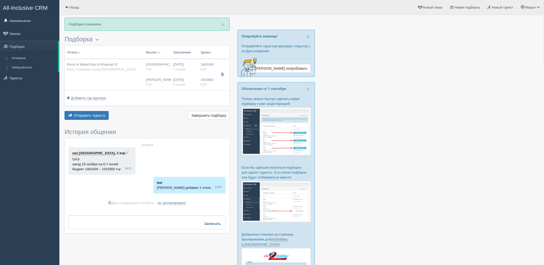
drag, startPoint x: 474, startPoint y: 113, endPoint x: 440, endPoint y: 112, distance: 33.6
click at [473, 113] on div at bounding box center [302, 168] width 475 height 301
click at [76, 114] on span "Отправить туристу" at bounding box center [90, 115] width 32 height 4
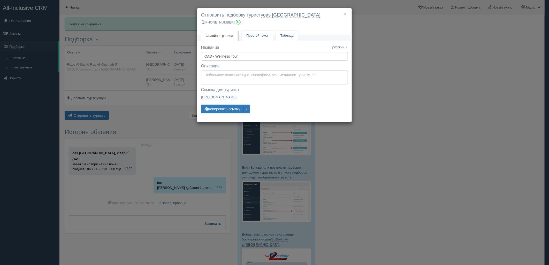
click at [249, 37] on span "Простой текст" at bounding box center [257, 36] width 22 height 4
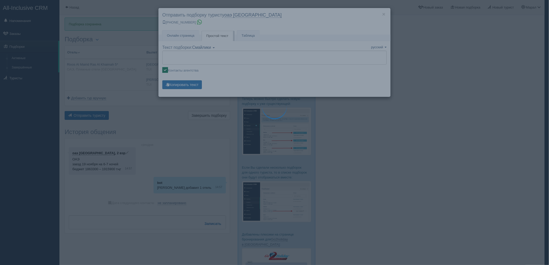
type textarea "🌞 Loremi dolo! Sitametcon Adi elitseddoei temporinc utlabore: 🌎 ETD, Magnaal en…"
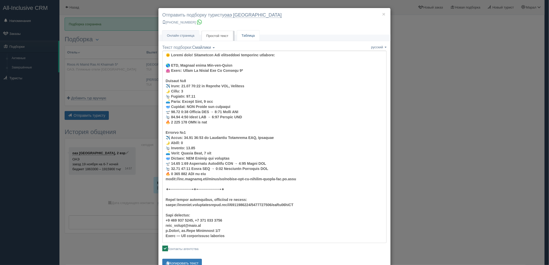
click at [256, 38] on link "Таблица" at bounding box center [248, 35] width 22 height 11
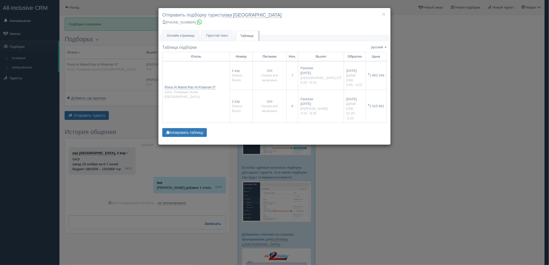
drag, startPoint x: 369, startPoint y: 71, endPoint x: 384, endPoint y: 73, distance: 14.8
click at [384, 73] on td "₸ 1 863 349" at bounding box center [376, 75] width 21 height 28
copy td "1 863 349"
click at [371, 95] on td "₸ 1 915 862" at bounding box center [376, 106] width 21 height 33
drag, startPoint x: 370, startPoint y: 95, endPoint x: 384, endPoint y: 95, distance: 14.2
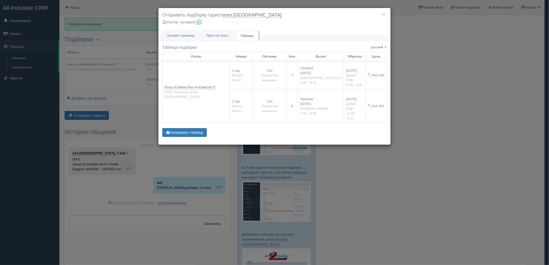
click at [384, 95] on td "₸ 1 915 862" at bounding box center [376, 106] width 21 height 33
copy td "1 915 862"
